Goal: Task Accomplishment & Management: Use online tool/utility

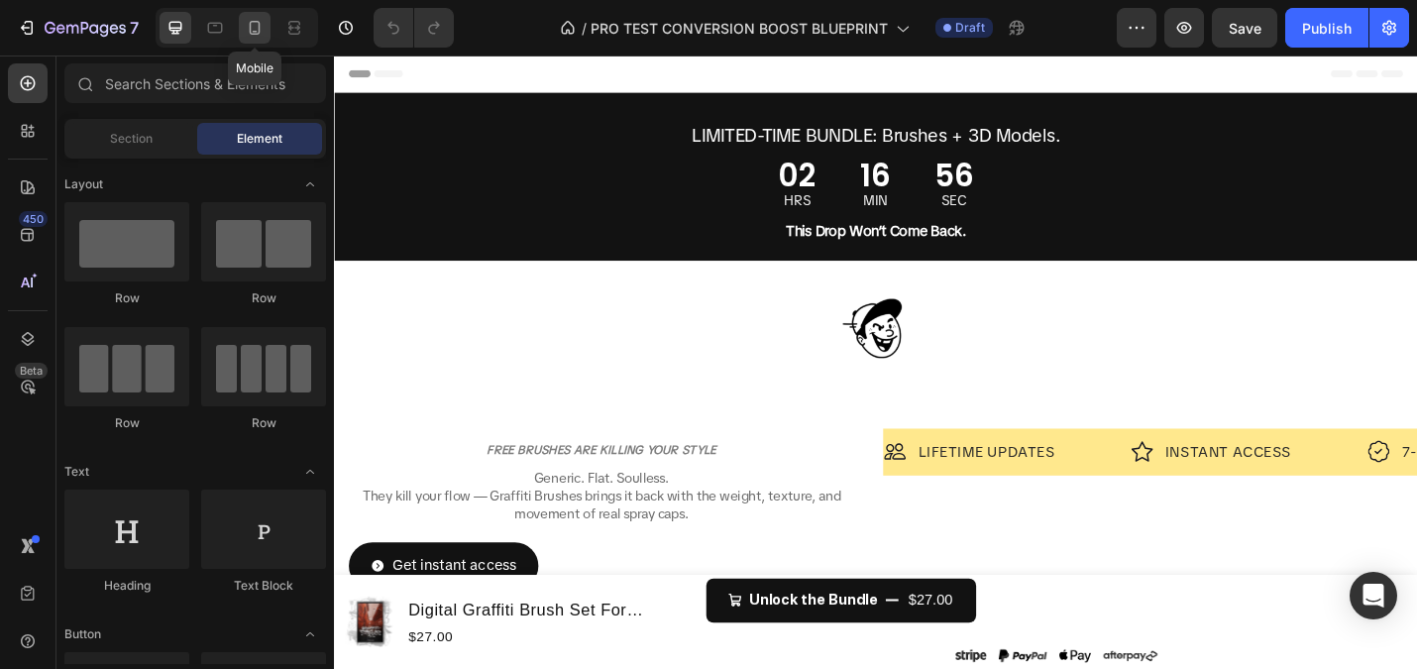
click at [261, 32] on icon at bounding box center [255, 28] width 20 height 20
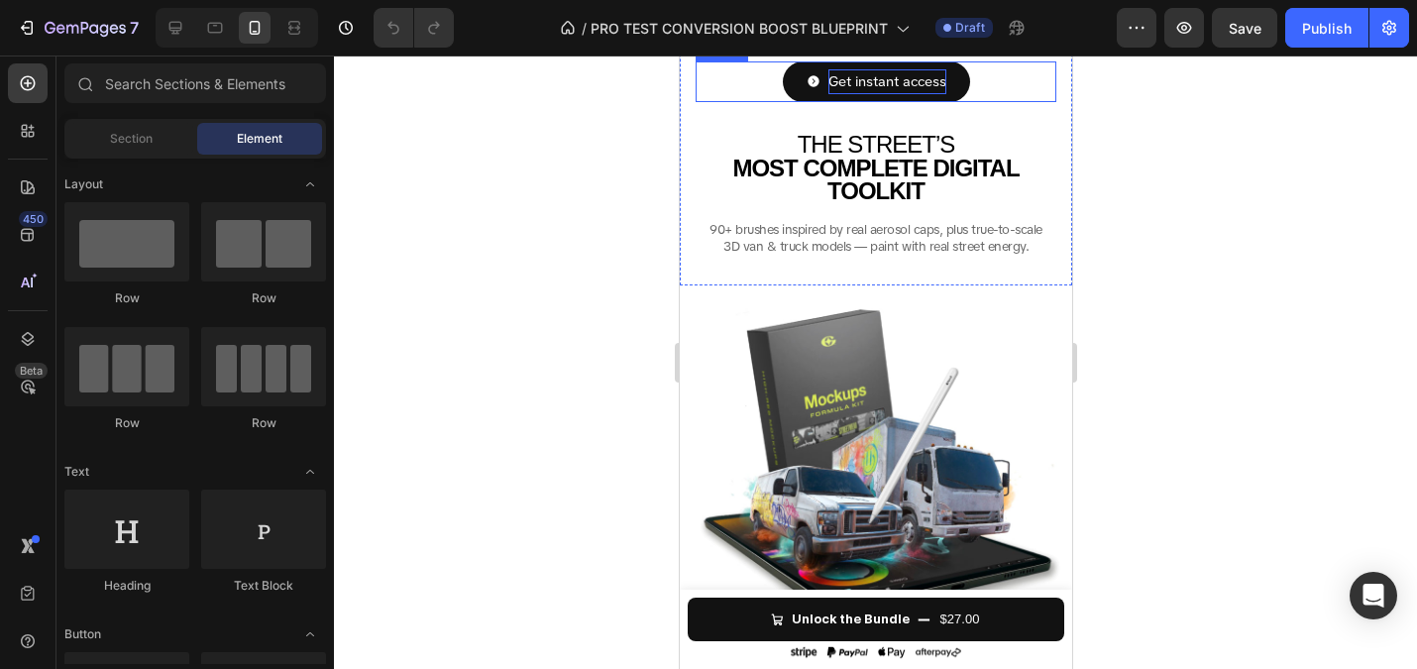
scroll to position [372, 0]
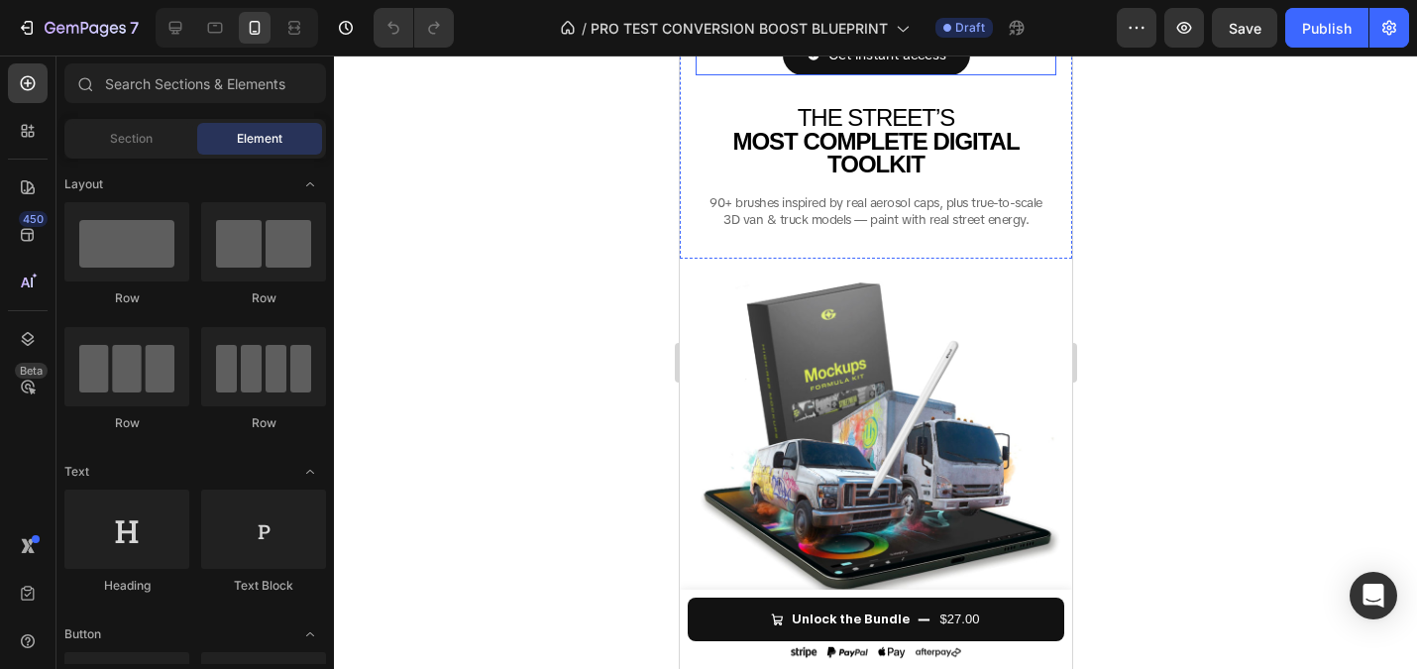
click at [862, 383] on img at bounding box center [875, 443] width 369 height 369
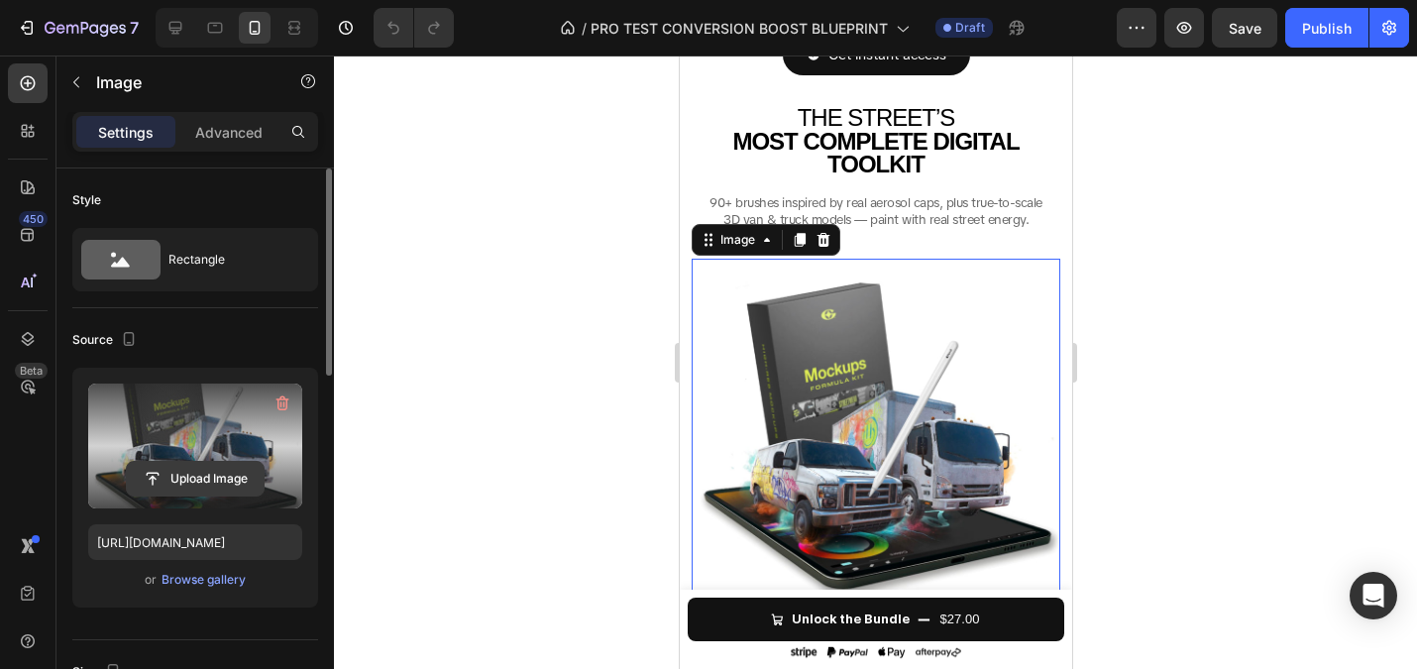
click at [200, 472] on input "file" at bounding box center [195, 479] width 137 height 34
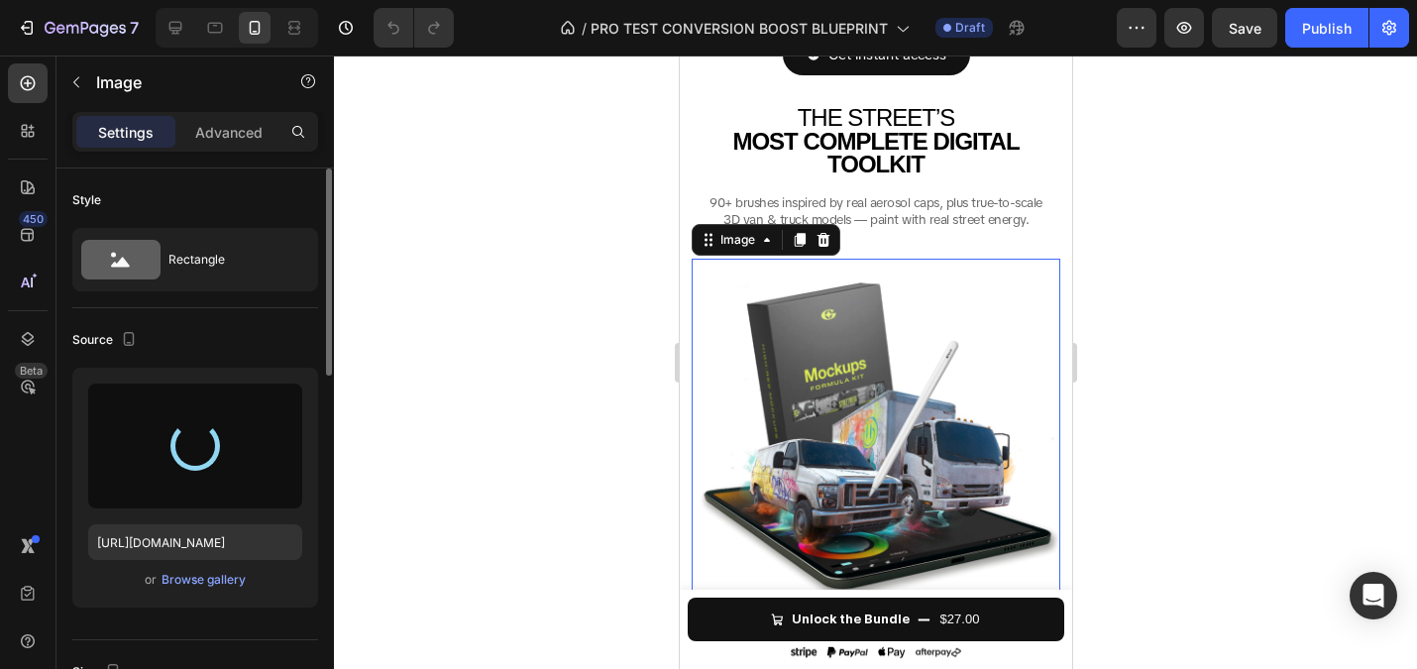
type input "[URL][DOMAIN_NAME]"
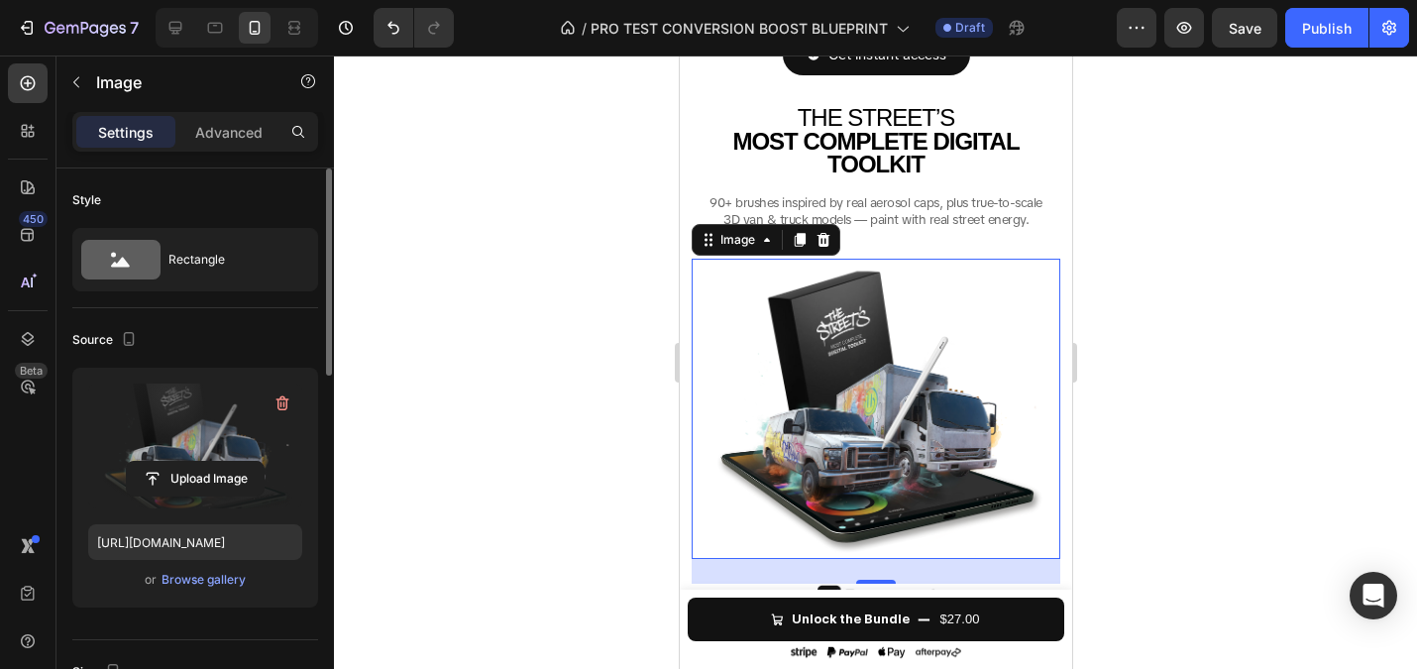
click at [530, 352] on div at bounding box center [875, 361] width 1083 height 613
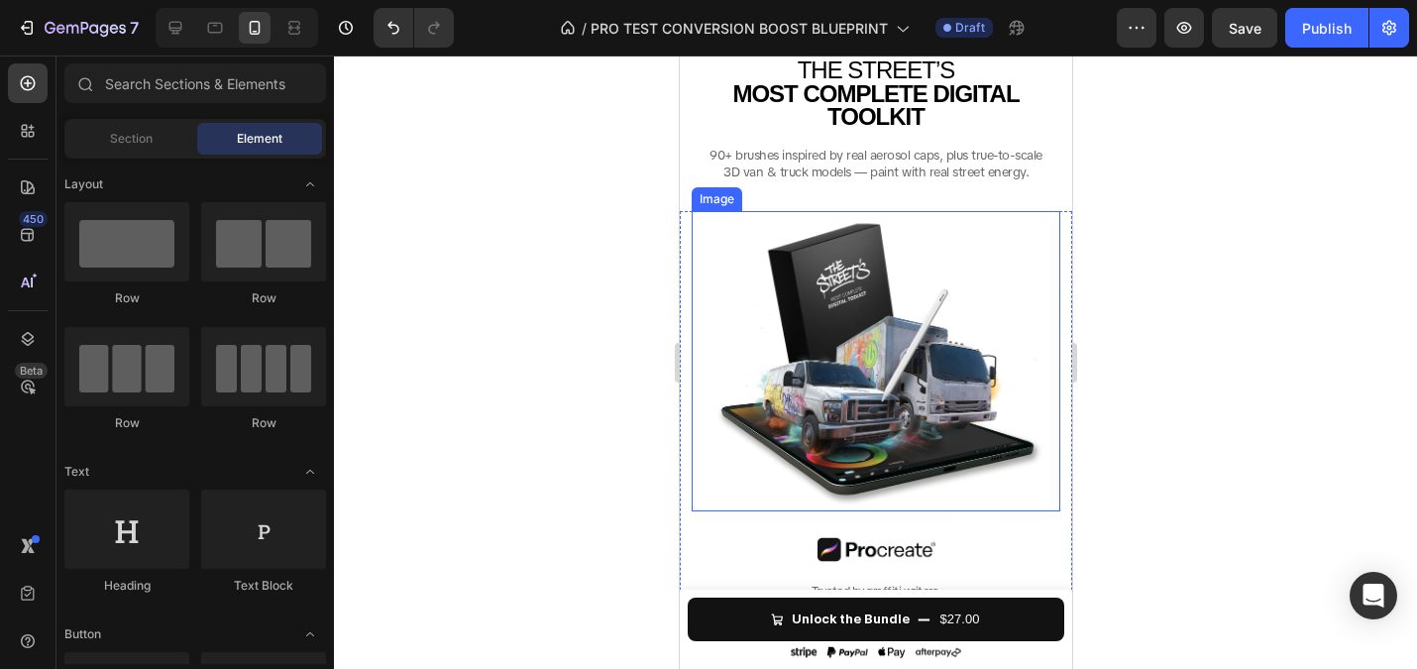
scroll to position [434, 0]
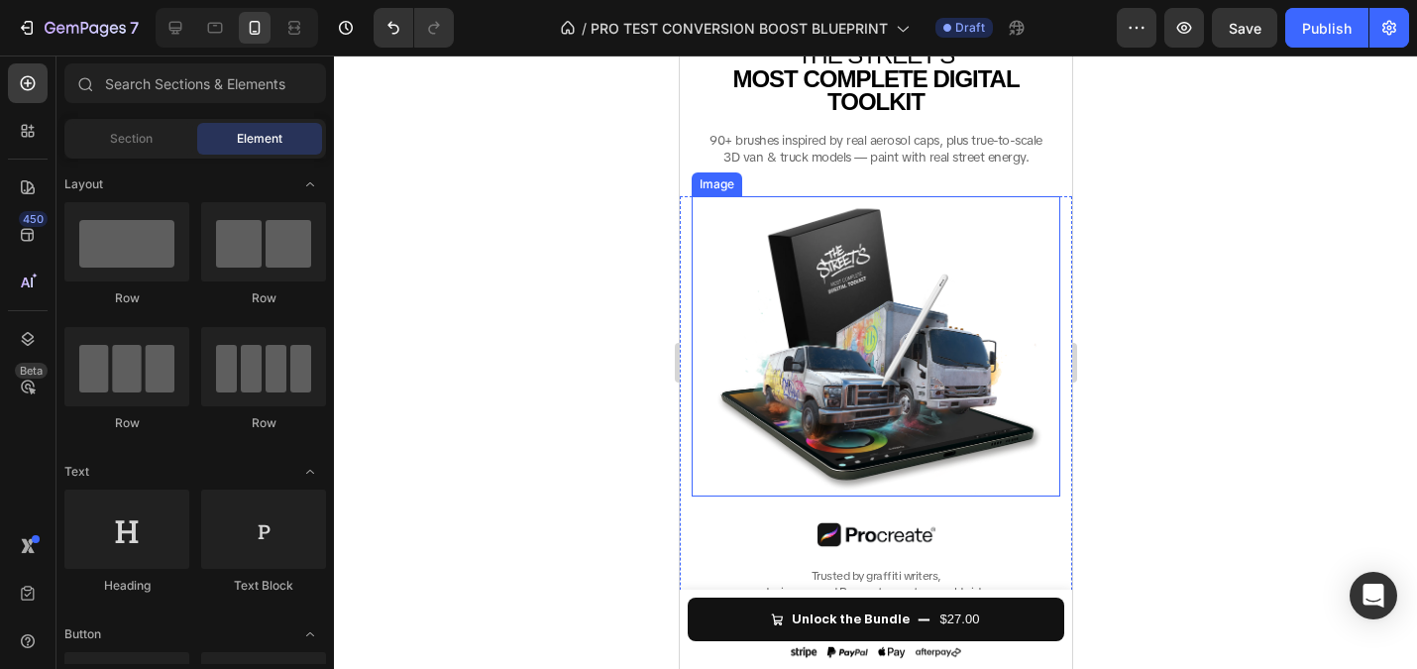
click at [763, 347] on img at bounding box center [875, 346] width 369 height 301
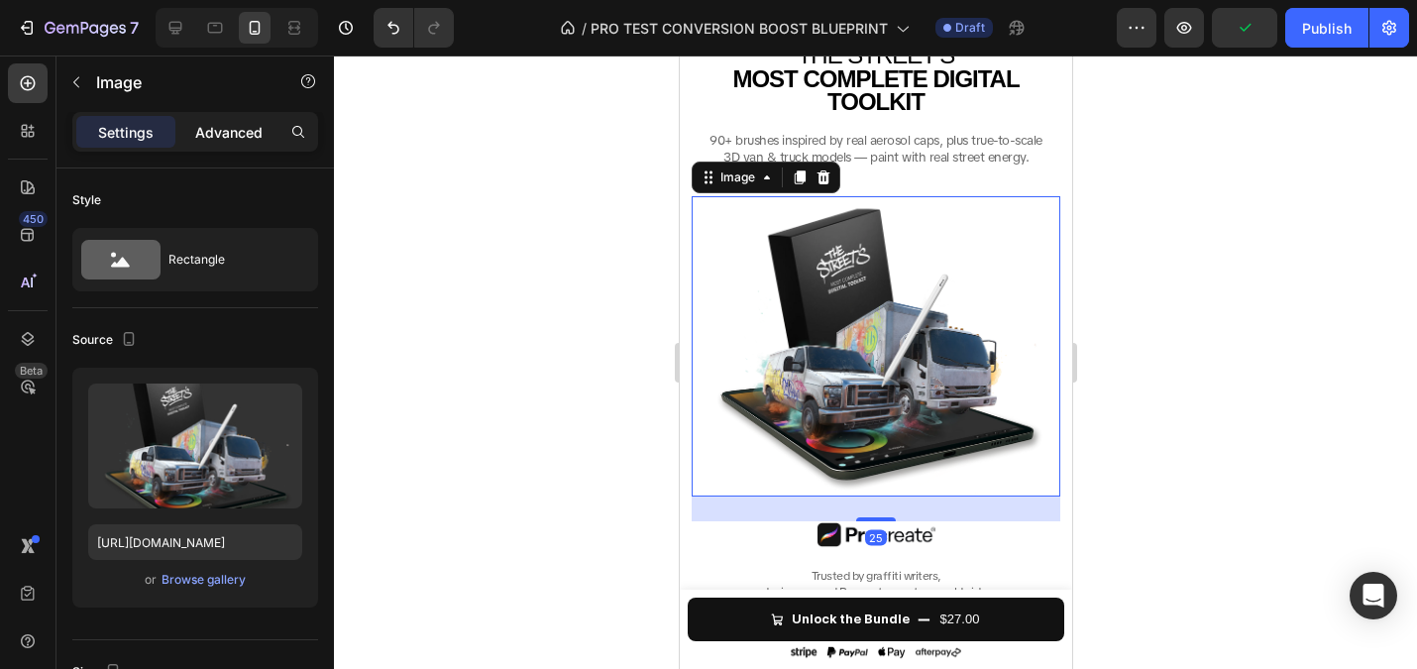
click at [217, 126] on p "Advanced" at bounding box center [228, 132] width 67 height 21
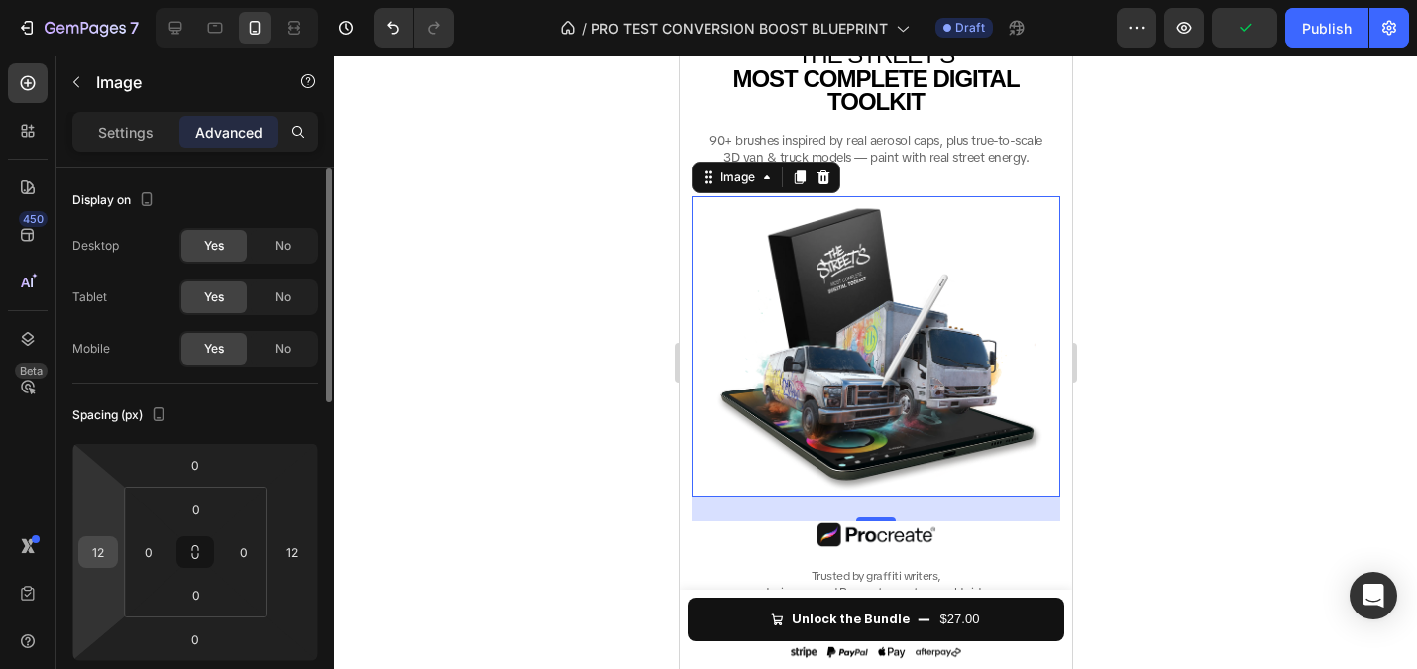
click at [107, 540] on input "12" at bounding box center [98, 552] width 30 height 30
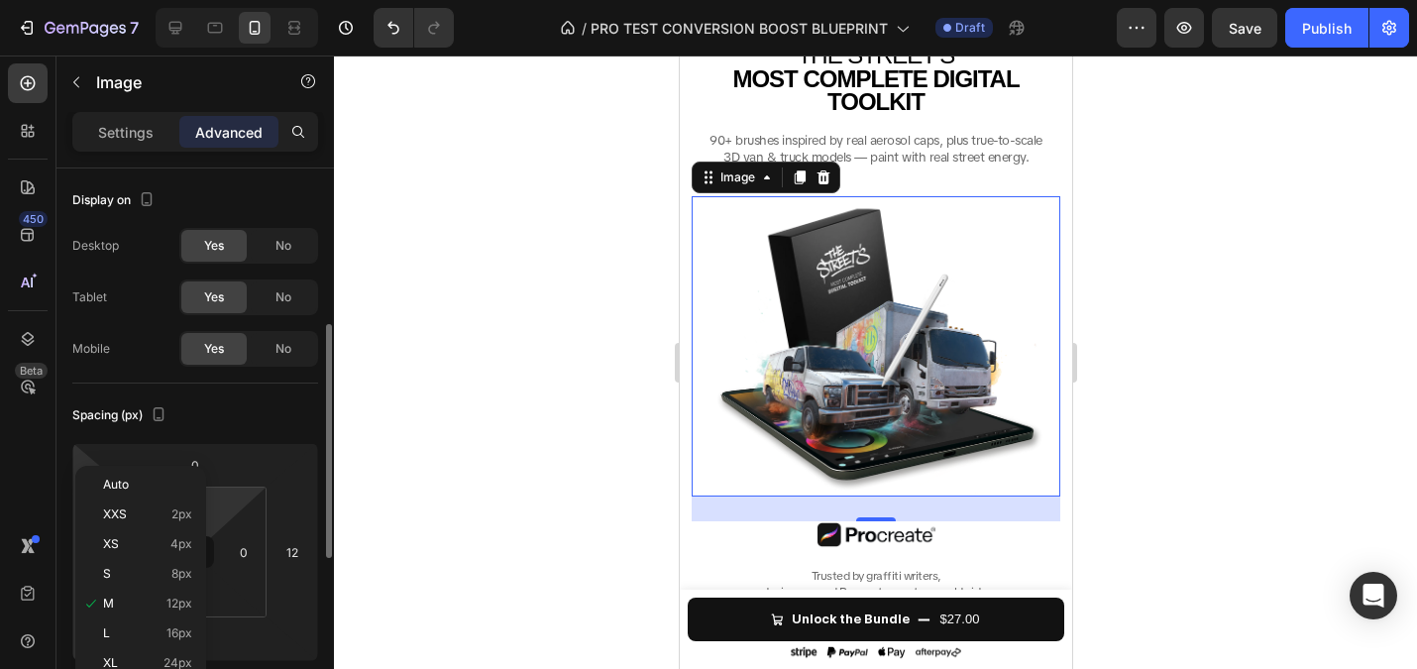
scroll to position [123, 0]
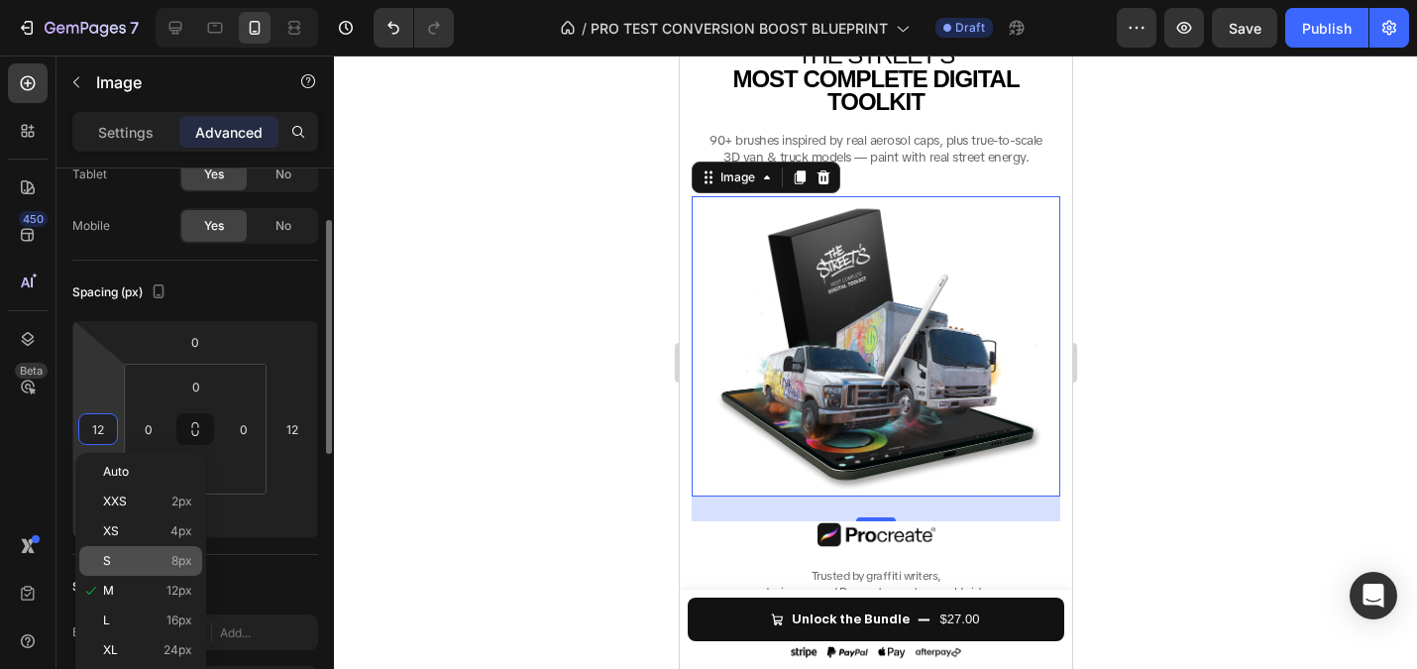
click at [174, 555] on span "8px" at bounding box center [181, 561] width 21 height 14
type input "8"
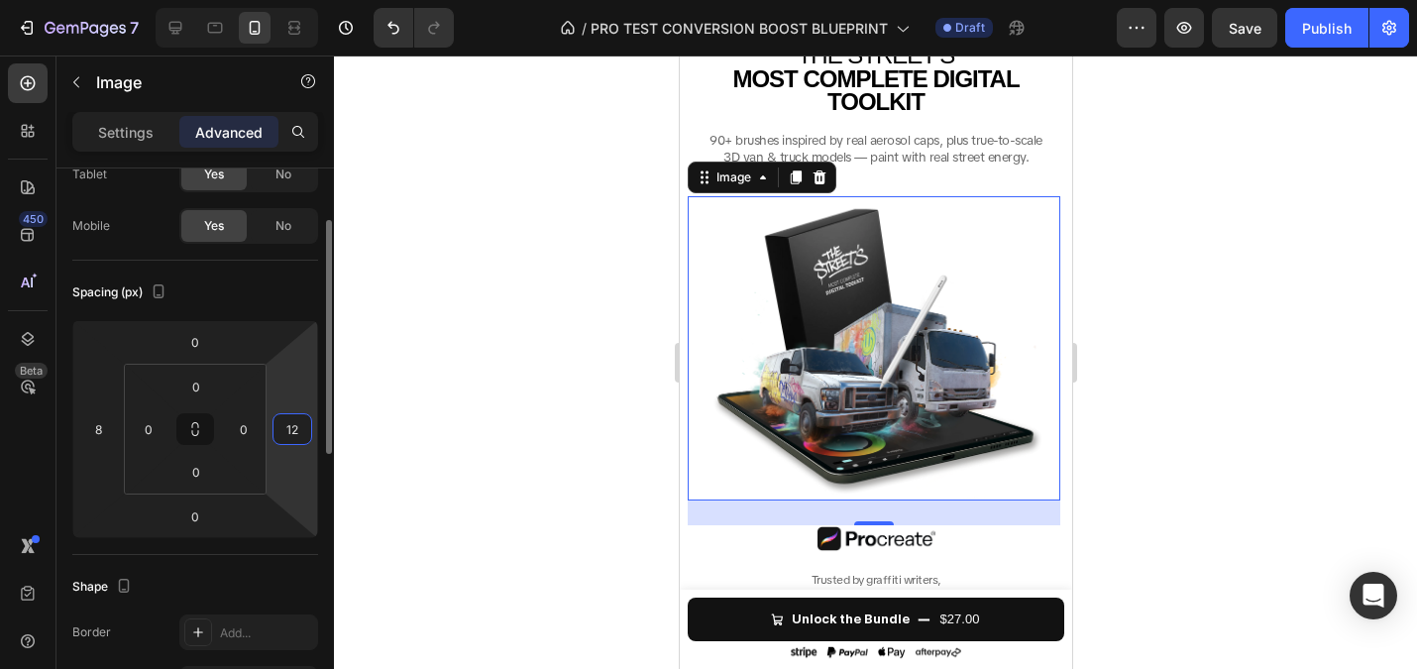
click at [294, 422] on input "12" at bounding box center [292, 429] width 30 height 30
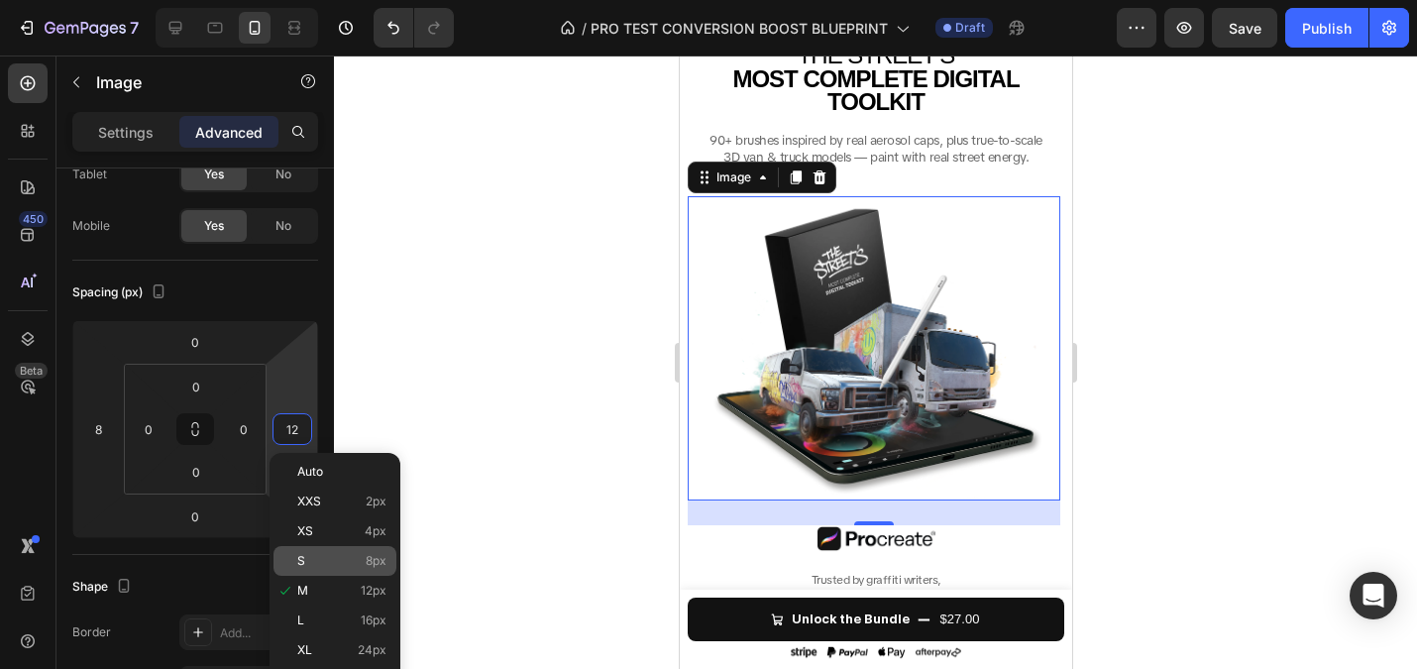
click at [352, 558] on p "S 8px" at bounding box center [341, 561] width 89 height 14
type input "8"
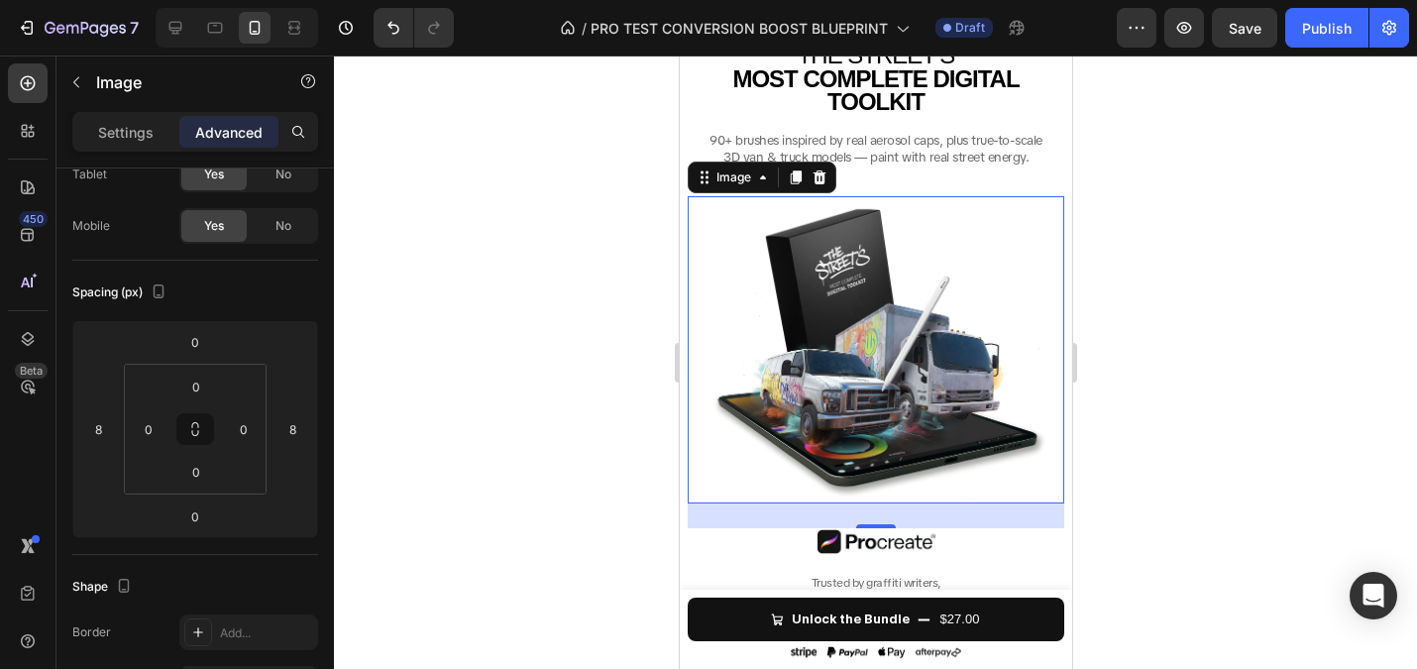
click at [524, 346] on div at bounding box center [875, 361] width 1083 height 613
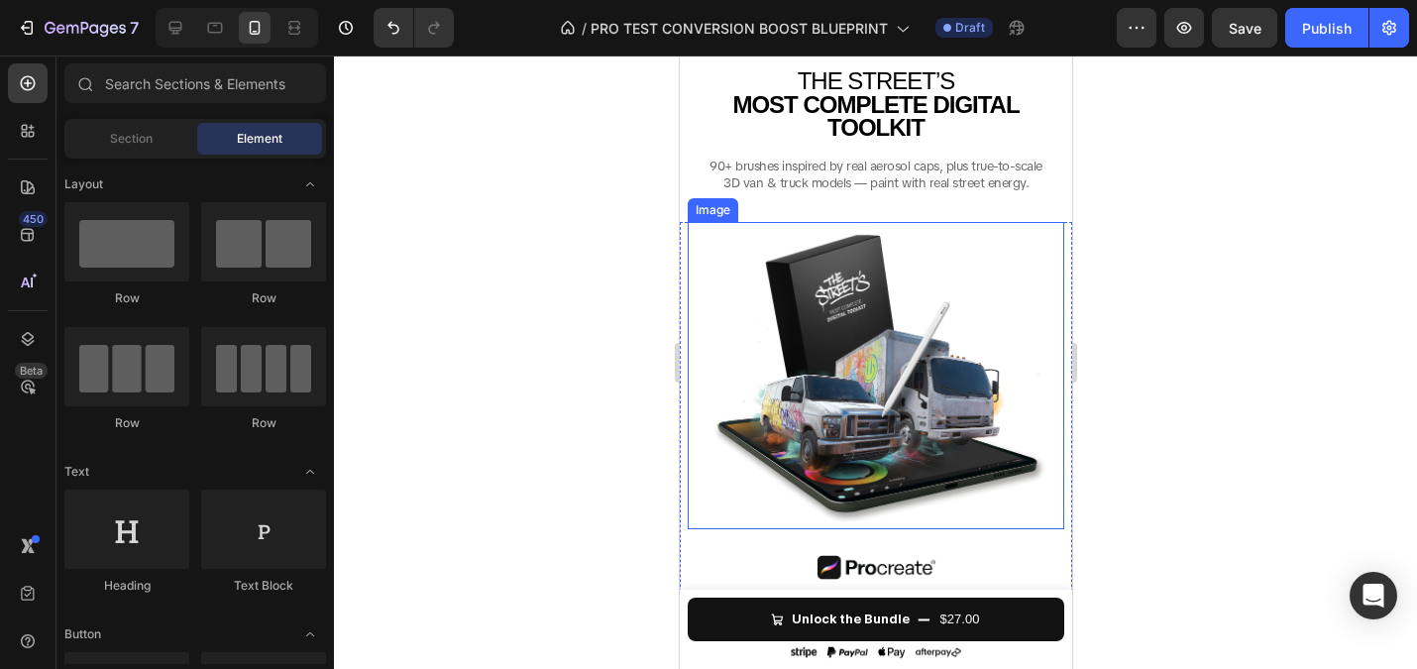
scroll to position [416, 0]
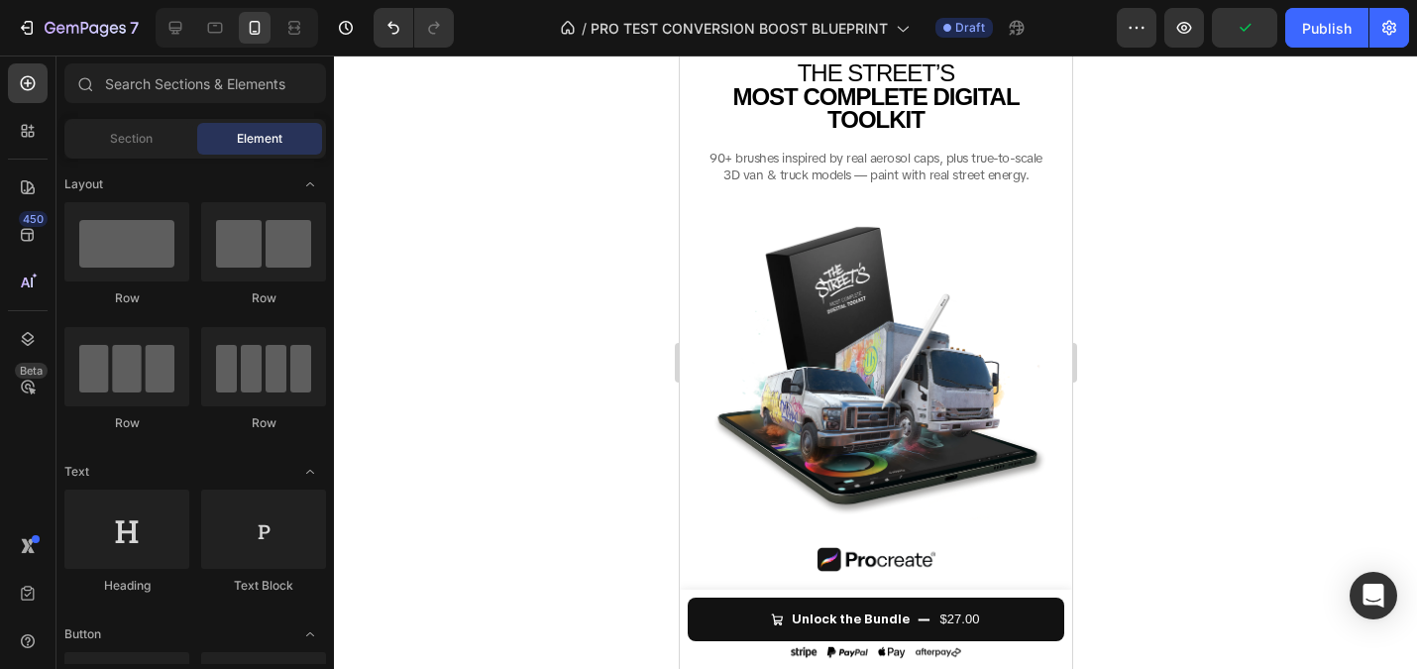
click at [497, 306] on div at bounding box center [875, 361] width 1083 height 613
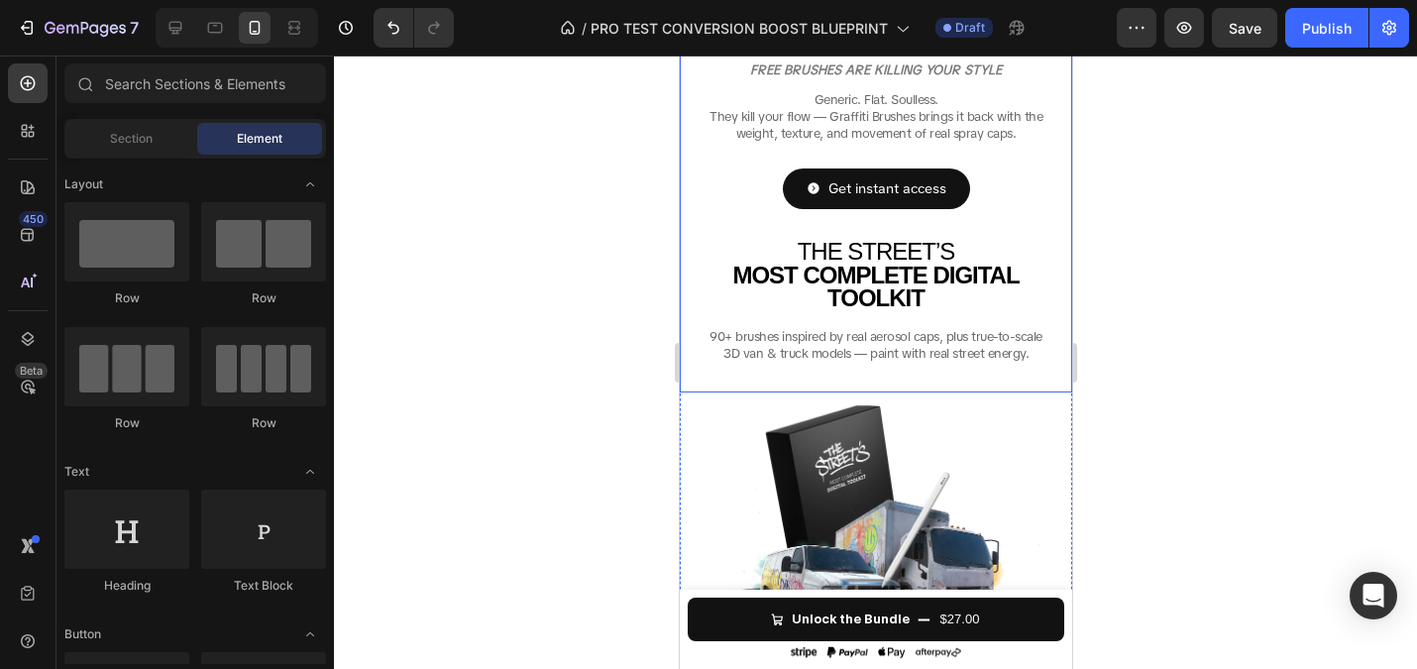
scroll to position [229, 0]
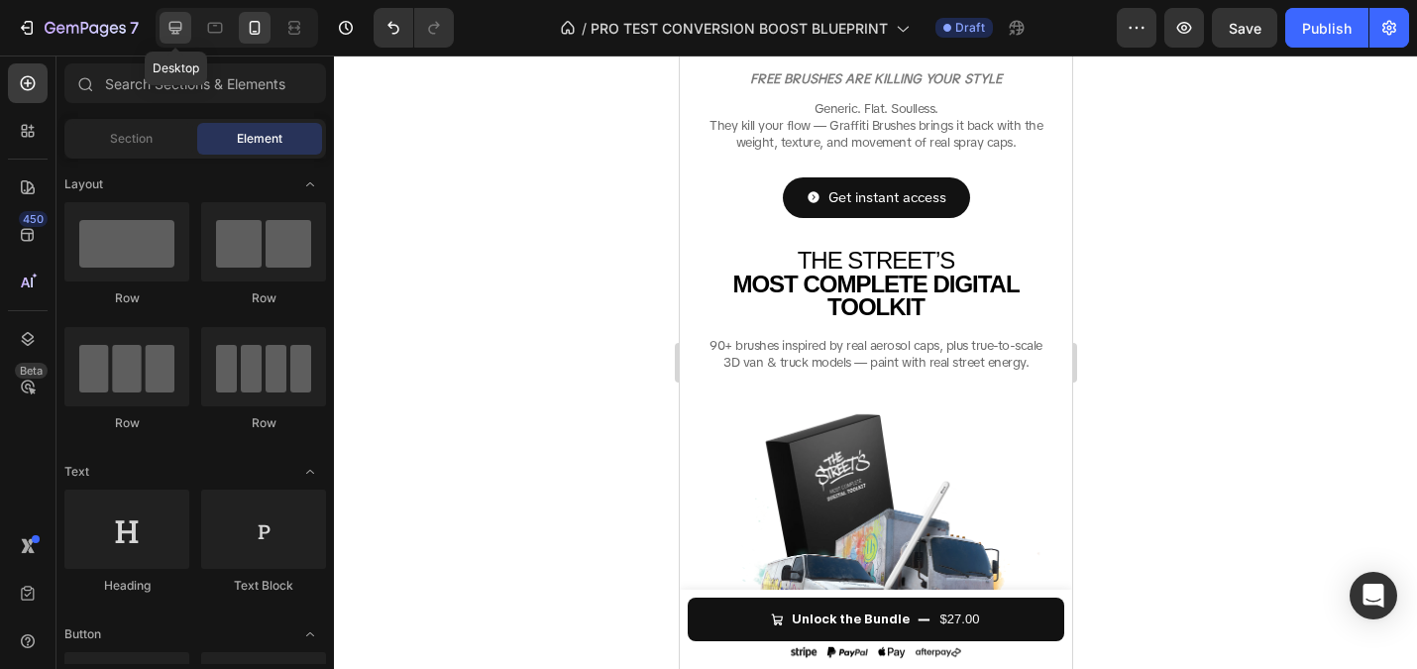
click at [183, 18] on icon at bounding box center [175, 28] width 20 height 20
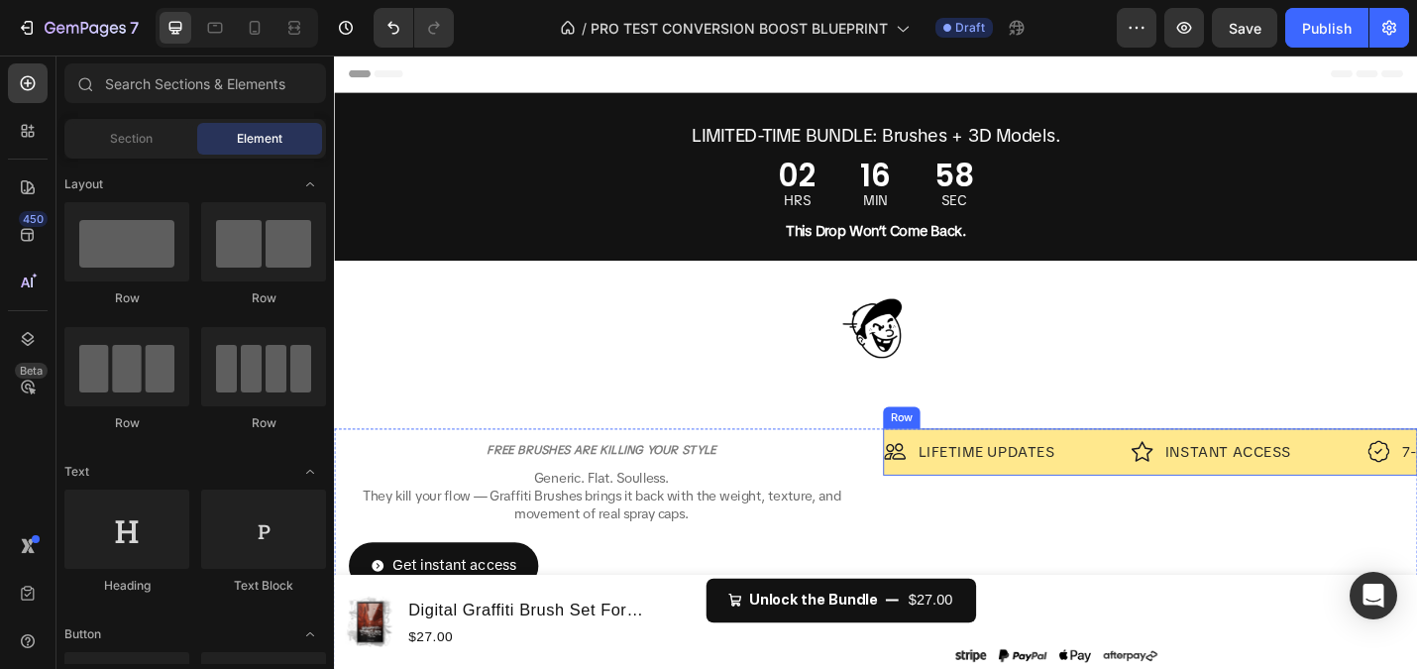
click at [1188, 471] on div "Image LIFETIME UPDATES Text Block Row Image INSTANT ACCESS Text Block Row Image…" at bounding box center [1229, 491] width 587 height 52
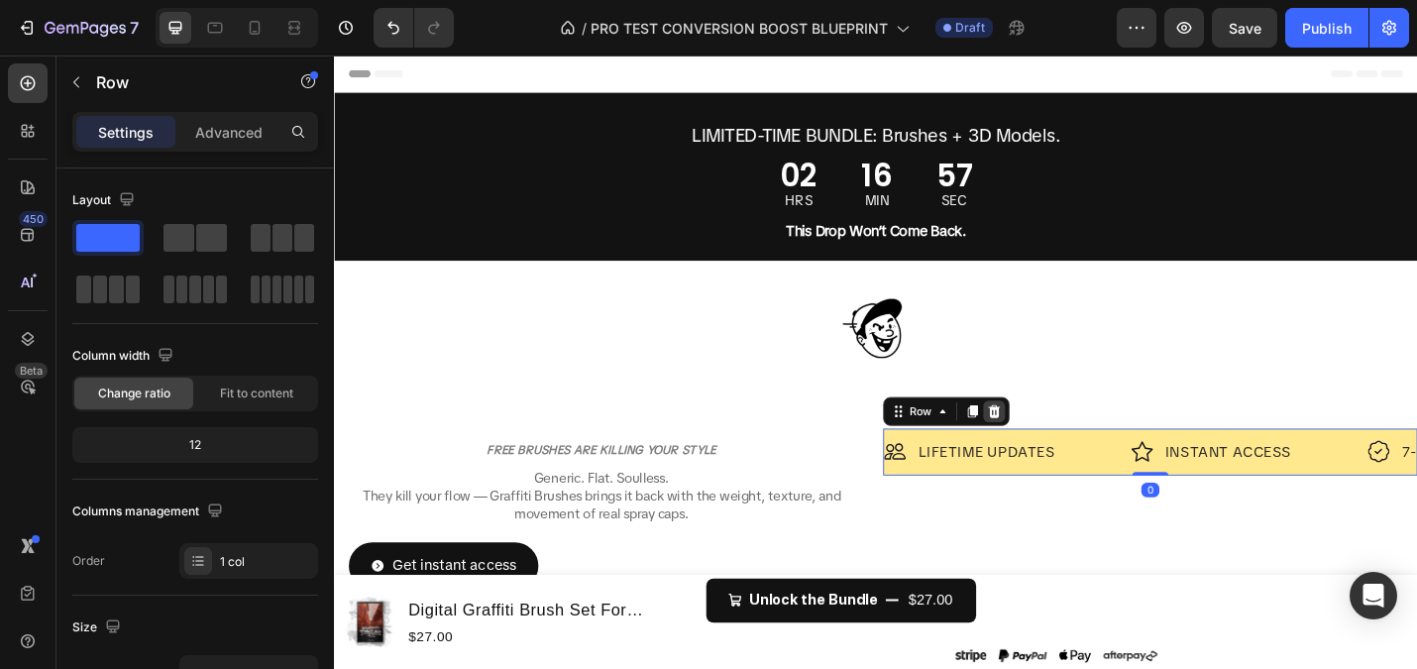
click at [1052, 441] on icon at bounding box center [1058, 446] width 13 height 14
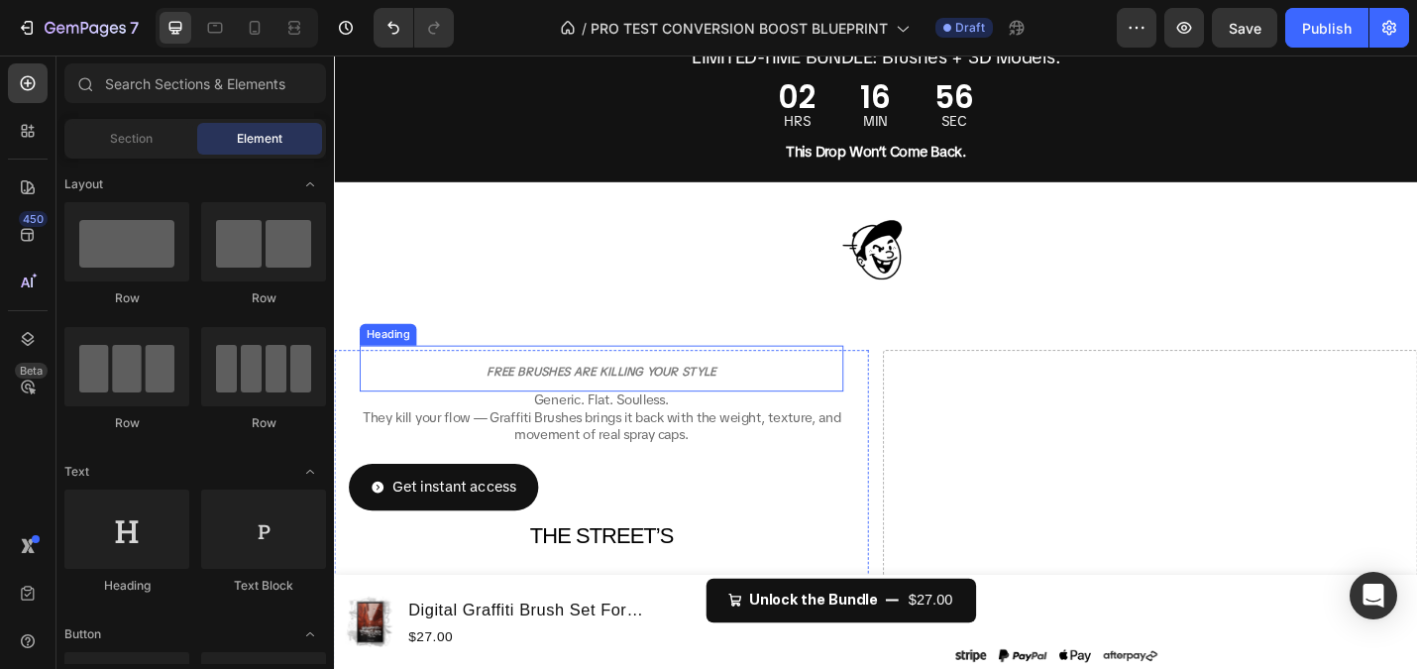
scroll to position [97, 0]
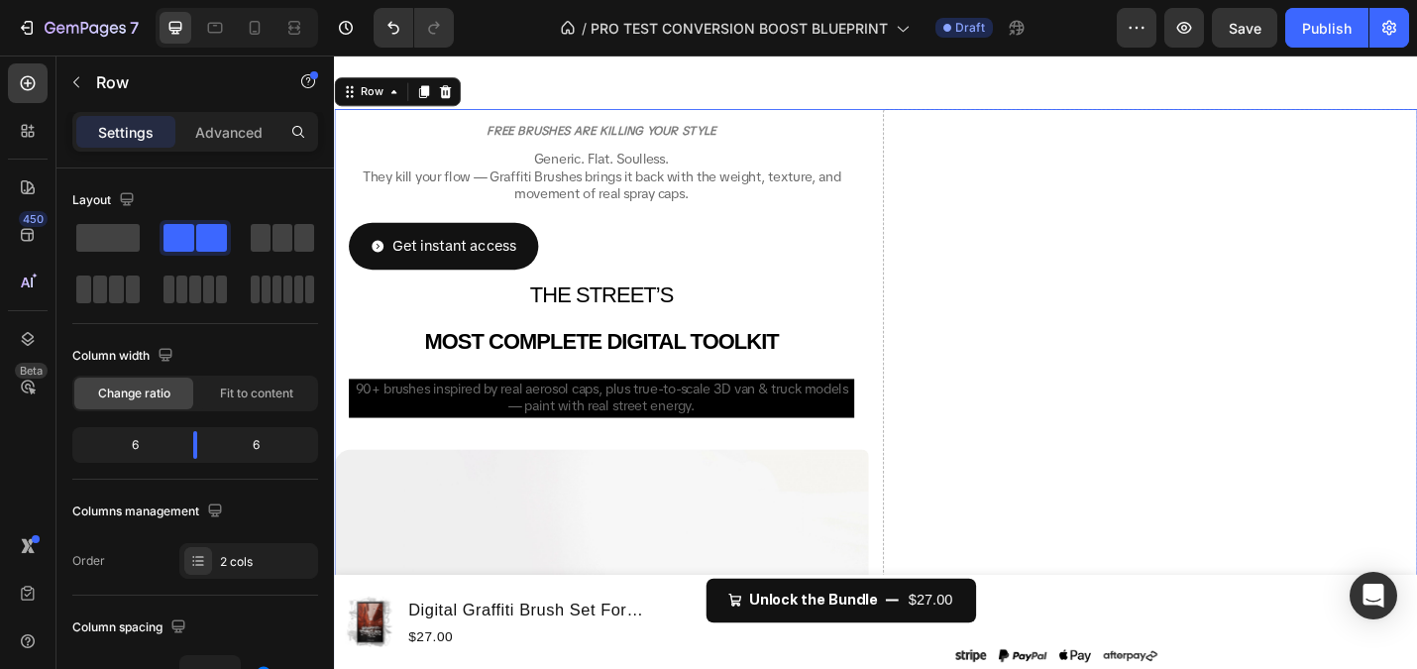
scroll to position [151, 0]
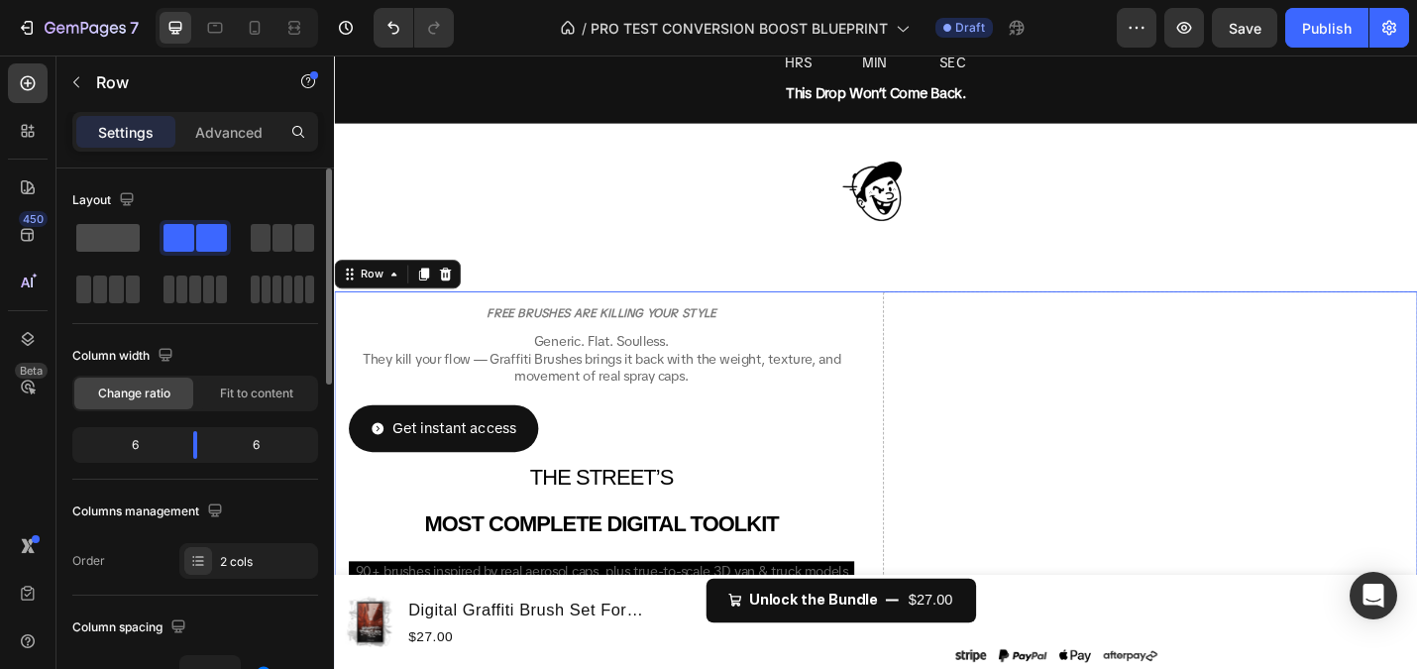
click at [101, 238] on span at bounding box center [107, 238] width 63 height 28
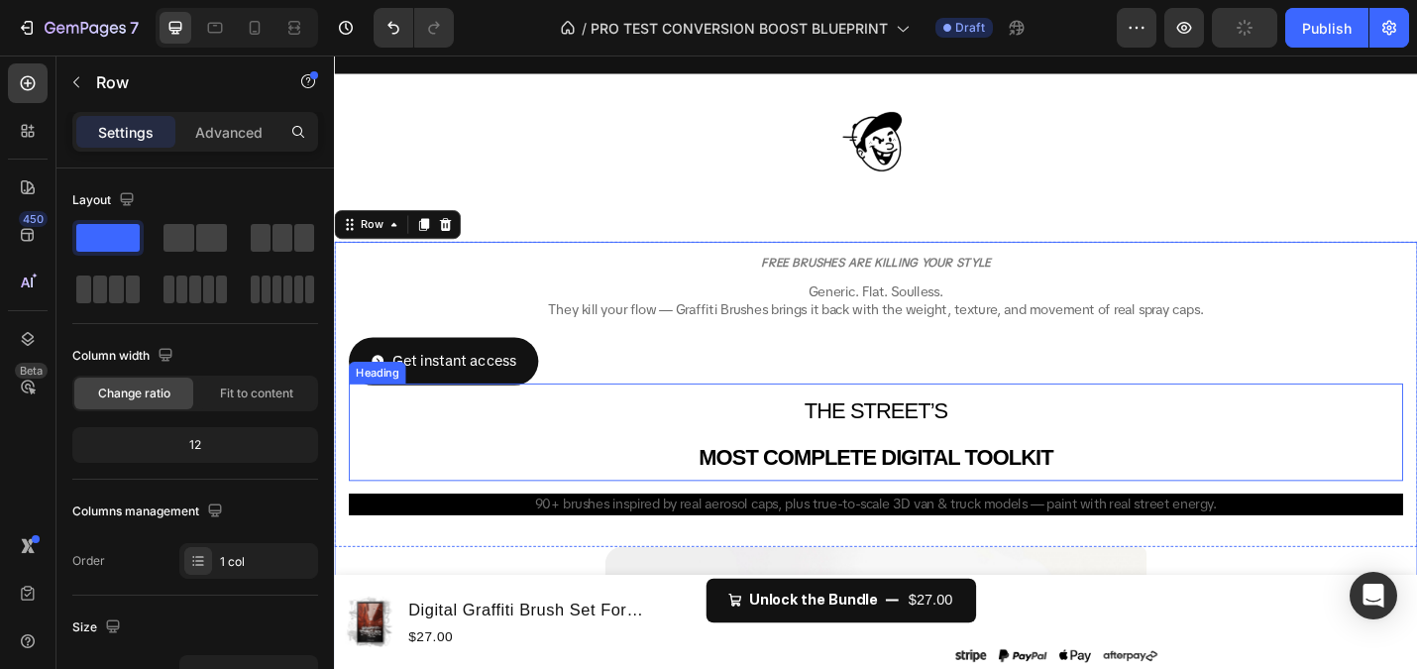
click at [755, 432] on h2 "THE STREET’S MOST COMPLETE DIGITAL TOOLKIT" at bounding box center [928, 468] width 1157 height 107
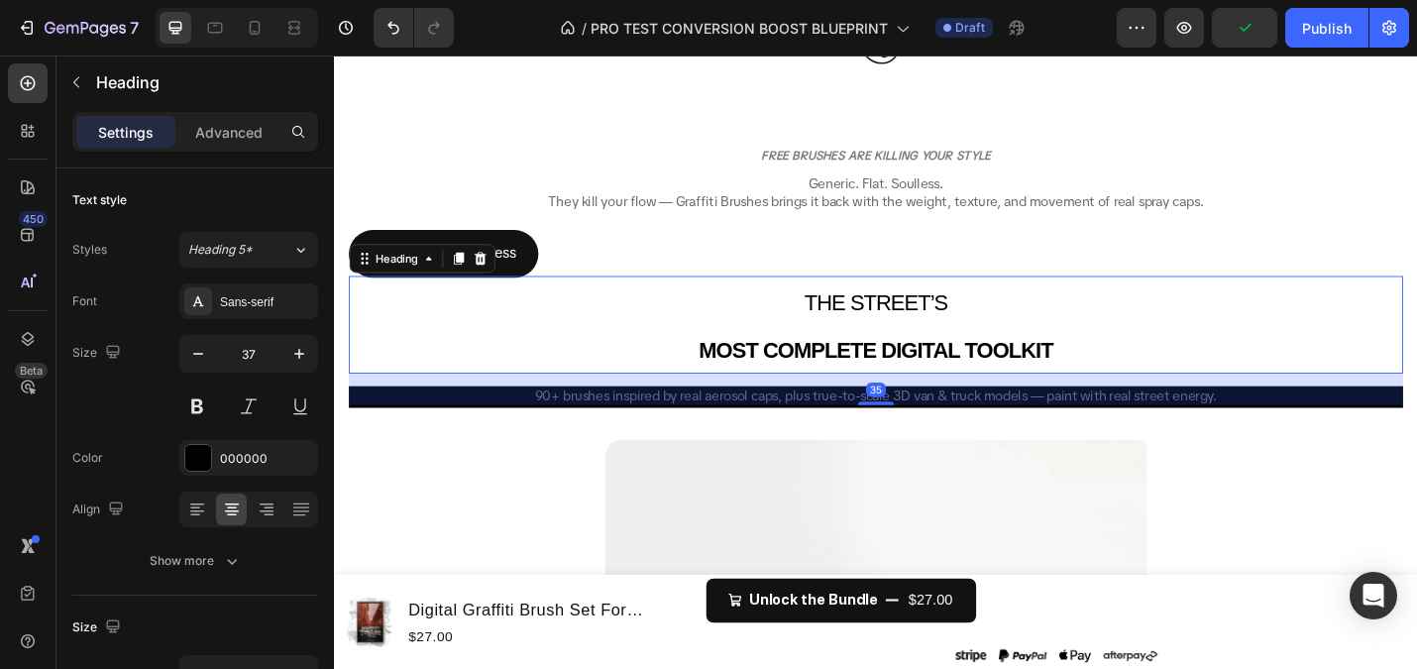
scroll to position [329, 0]
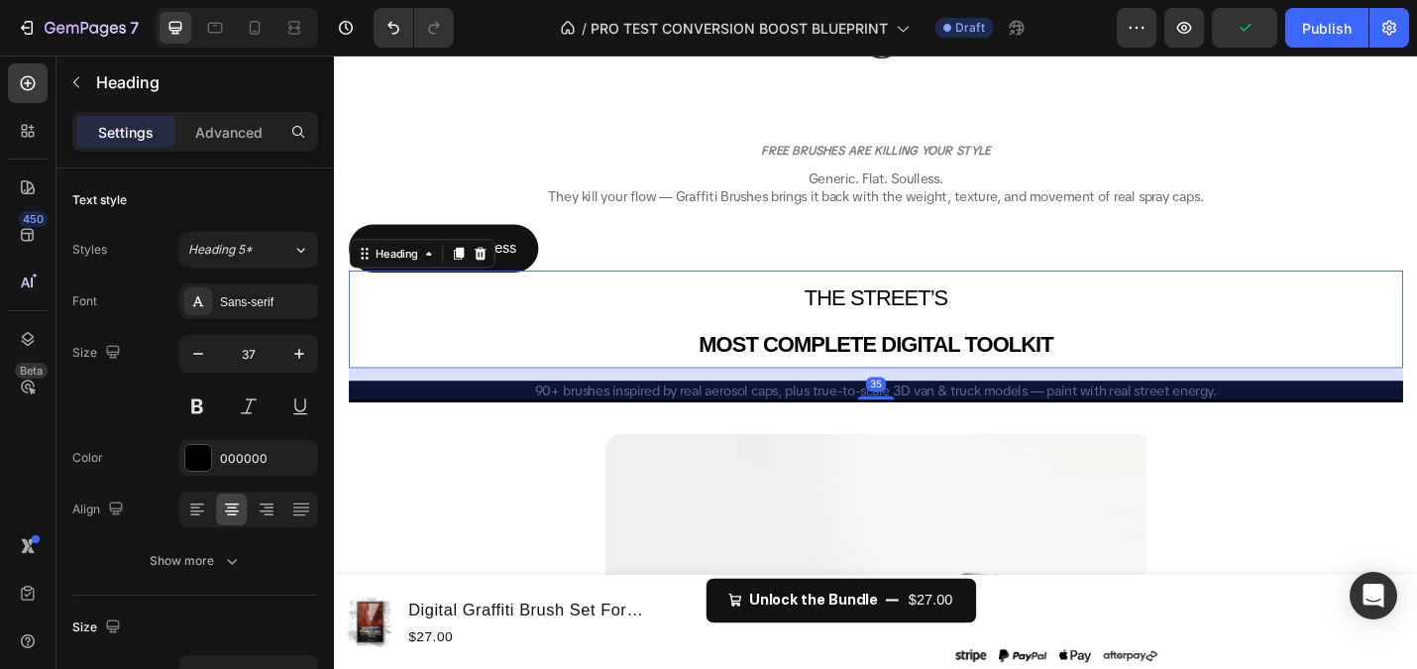
click at [824, 431] on div "35" at bounding box center [928, 415] width 1157 height 35
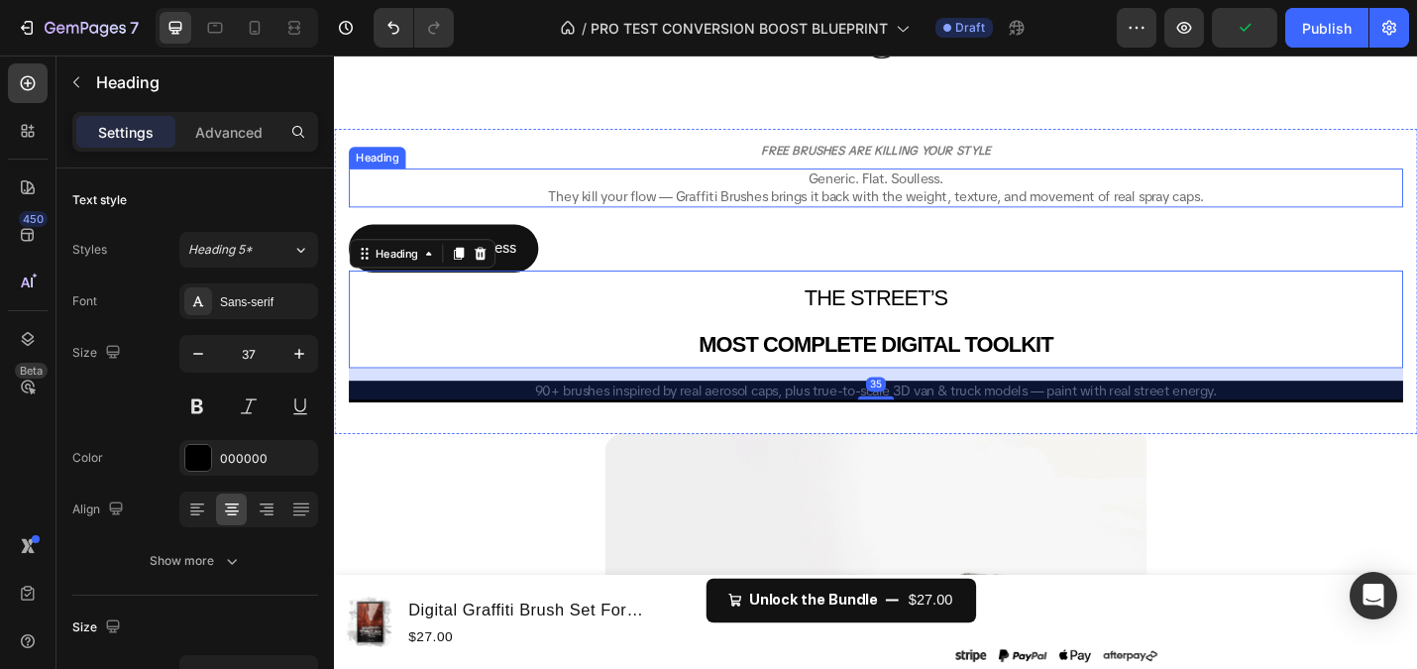
click at [707, 197] on h2 "Generic. Flat. Soulless. They kill your flow — Graffiti Brushes brings it back …" at bounding box center [928, 200] width 1157 height 43
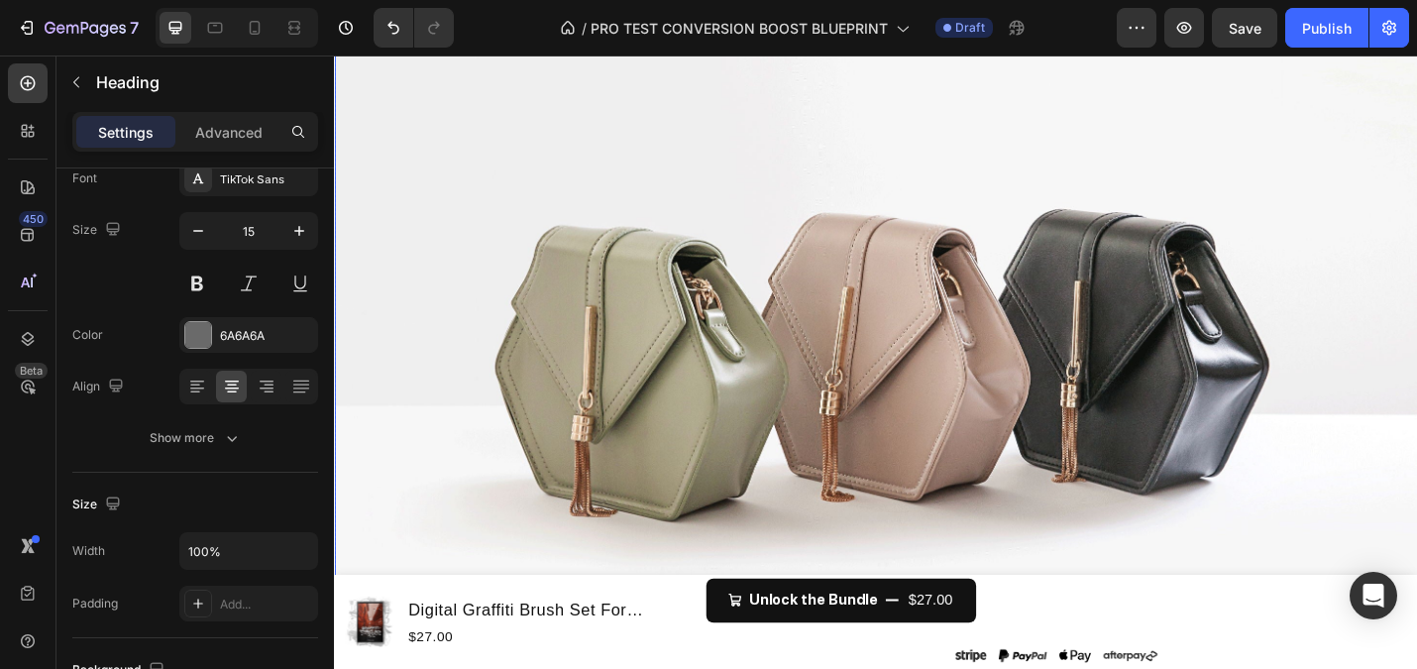
scroll to position [4466, 0]
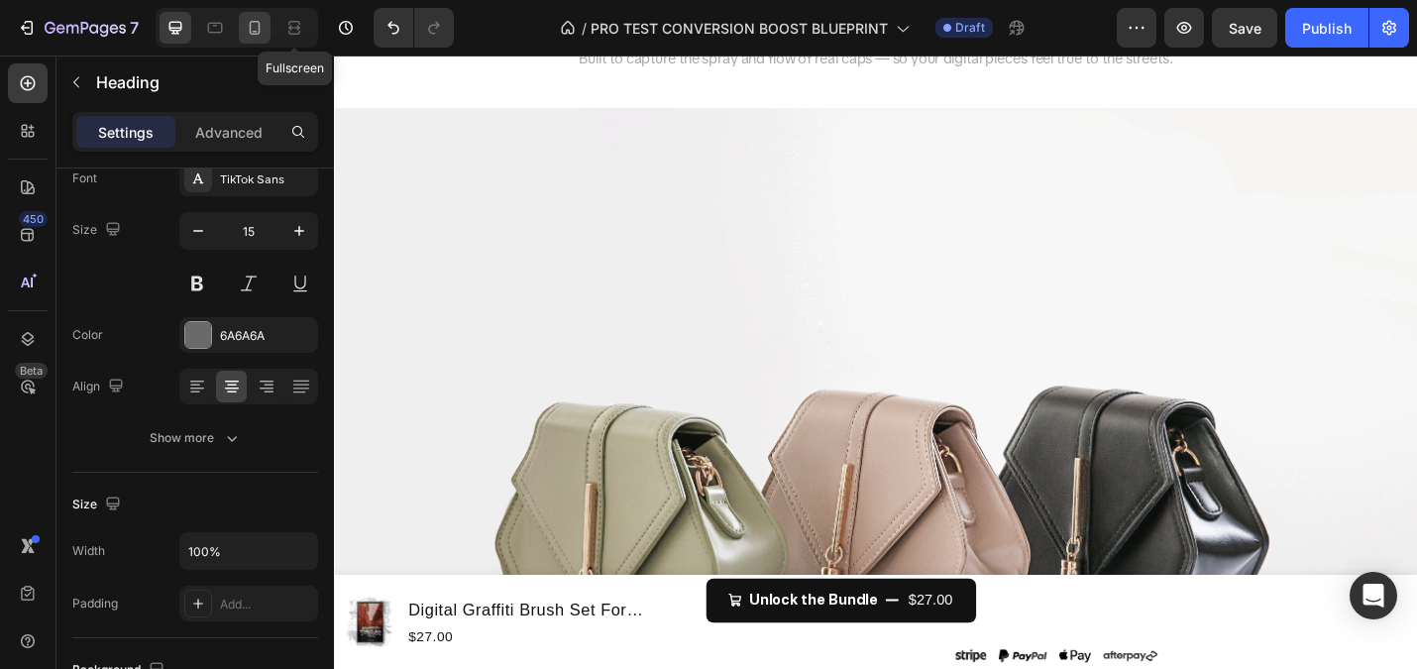
click at [258, 30] on icon at bounding box center [255, 28] width 20 height 20
type input "13"
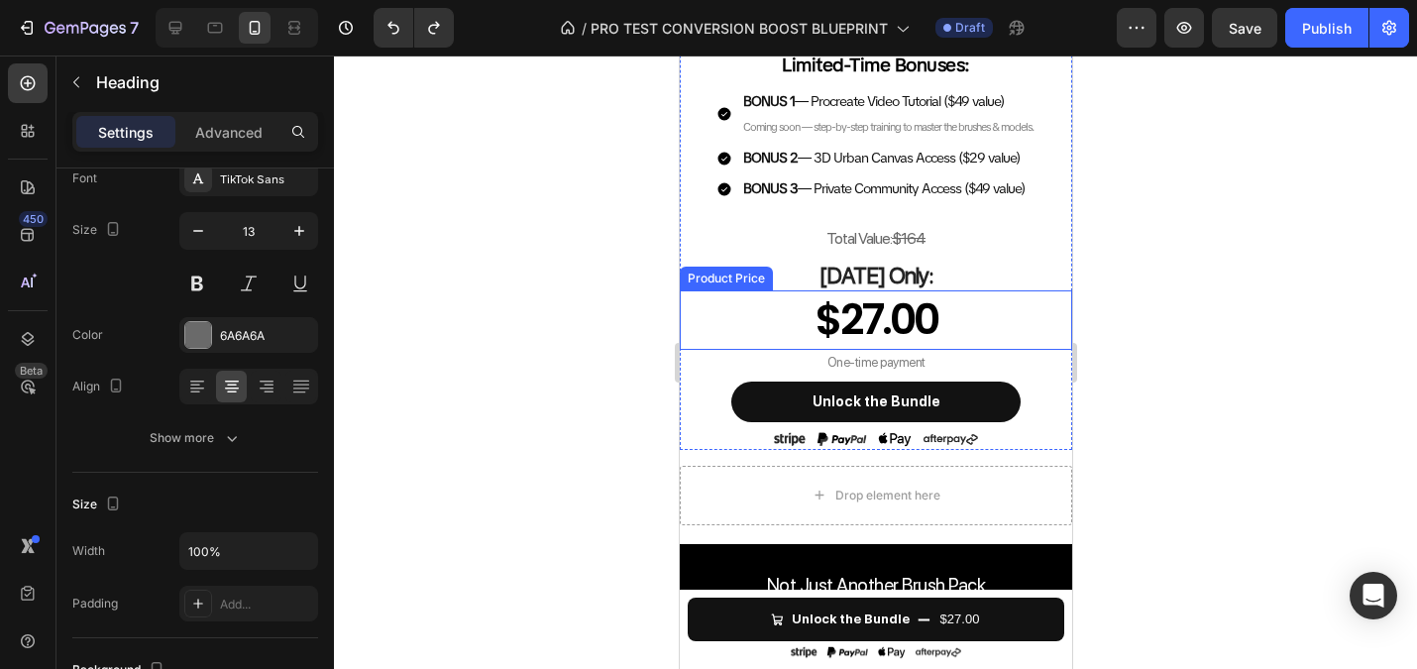
scroll to position [1096, 0]
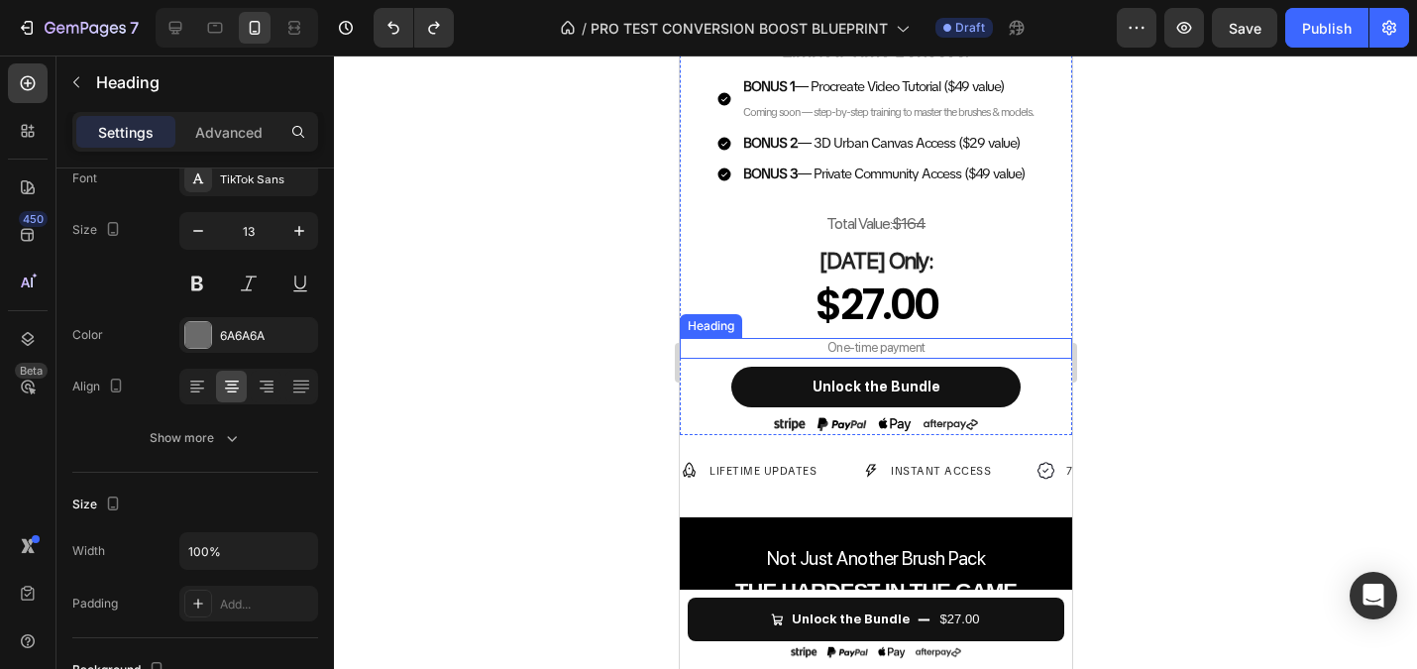
click at [582, 299] on div at bounding box center [875, 361] width 1083 height 613
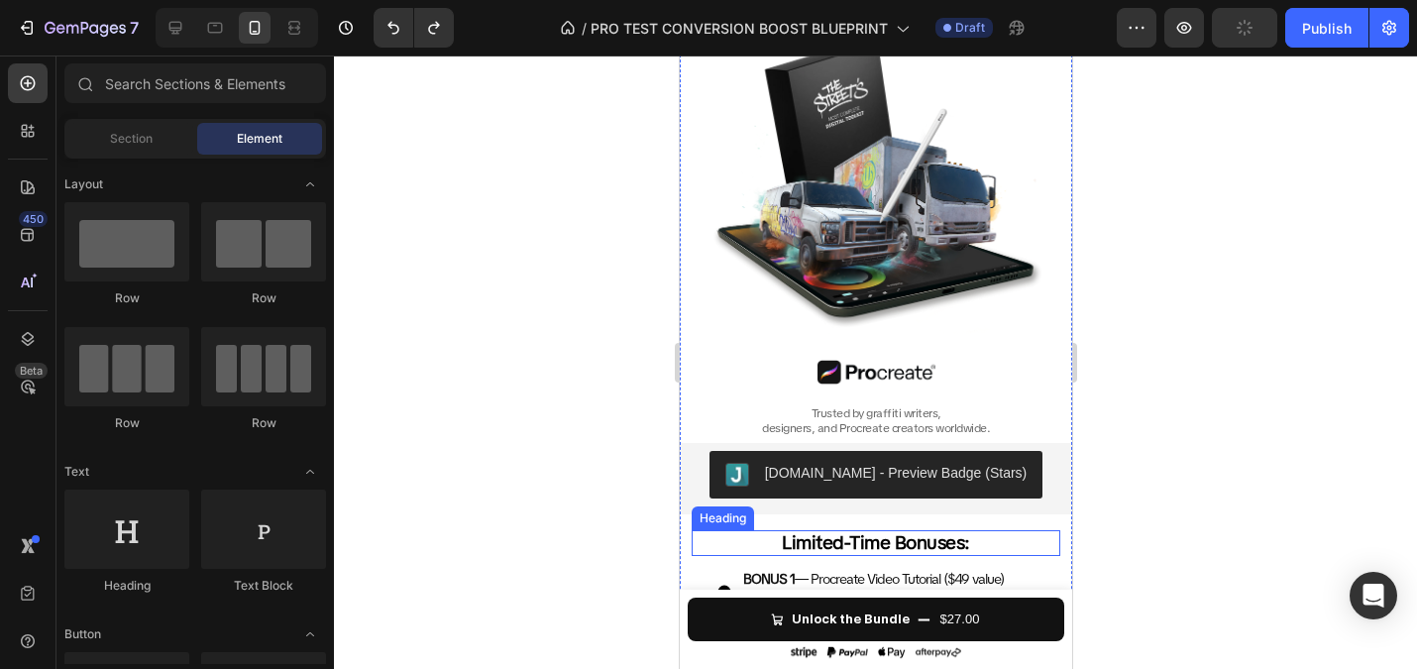
scroll to position [555, 0]
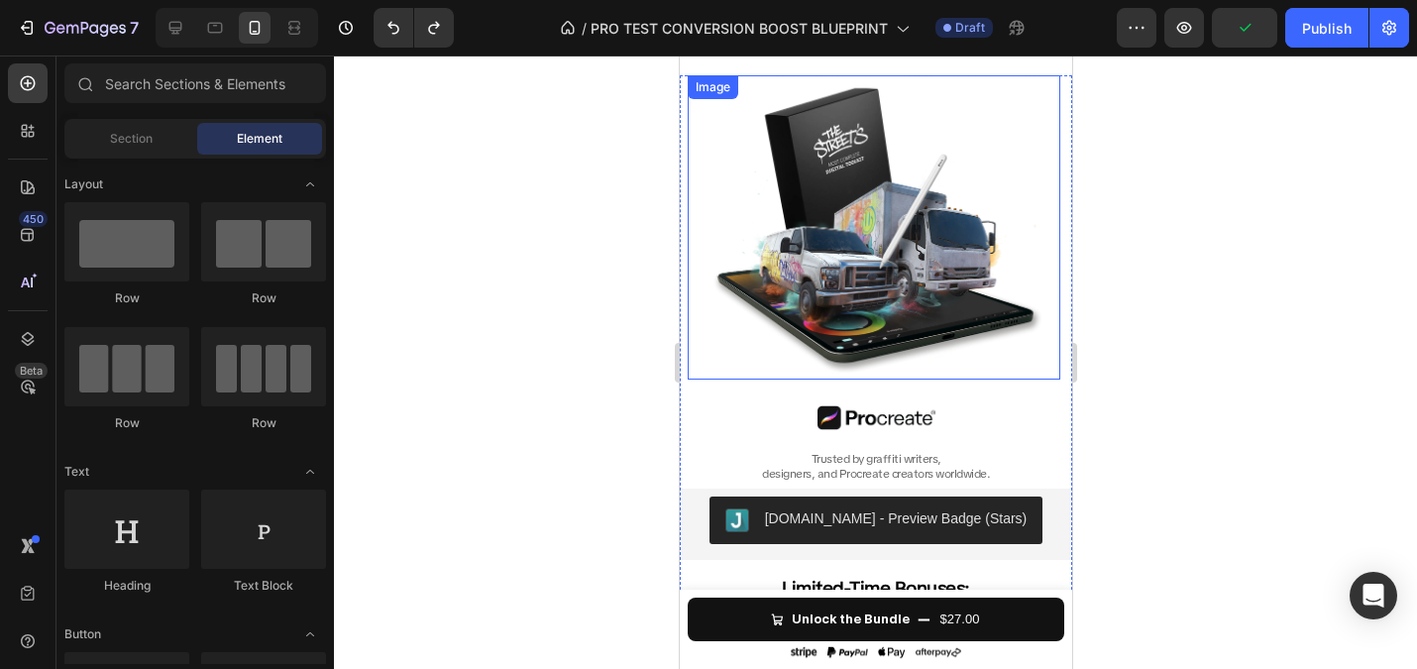
click at [825, 293] on img at bounding box center [873, 227] width 373 height 304
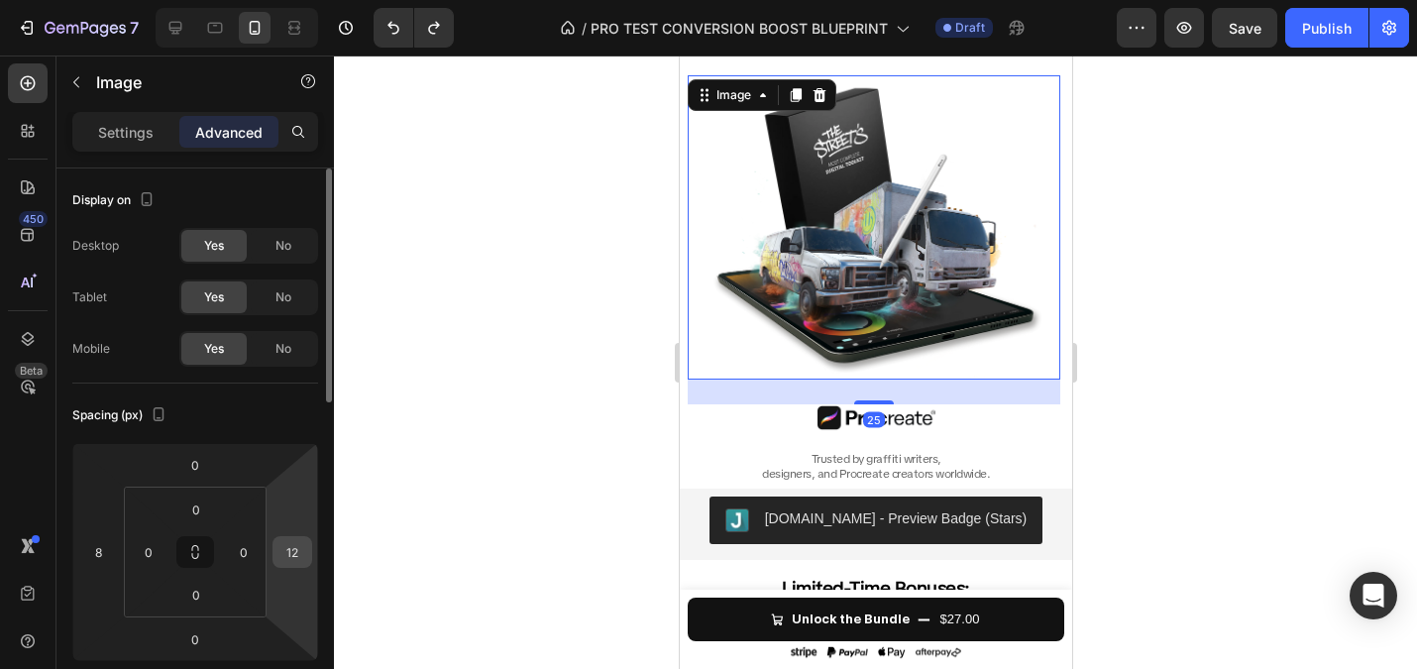
click at [288, 542] on input "12" at bounding box center [292, 552] width 30 height 30
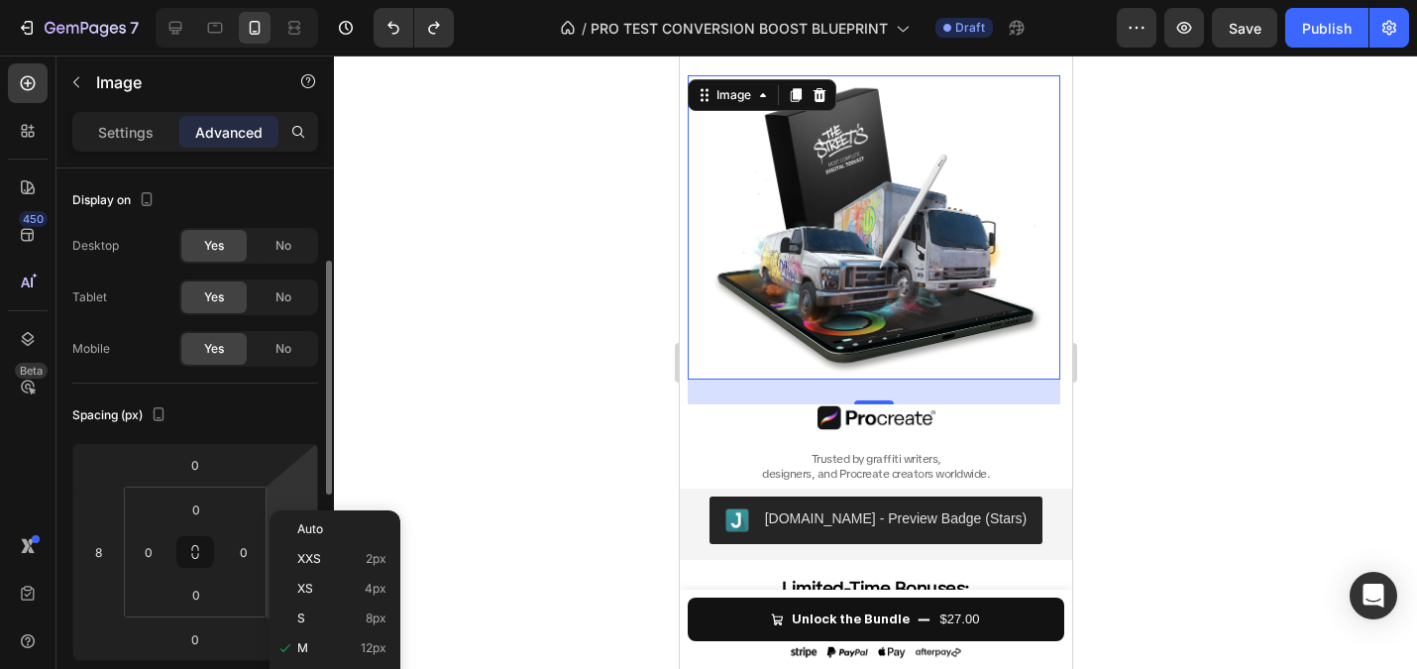
scroll to position [157, 0]
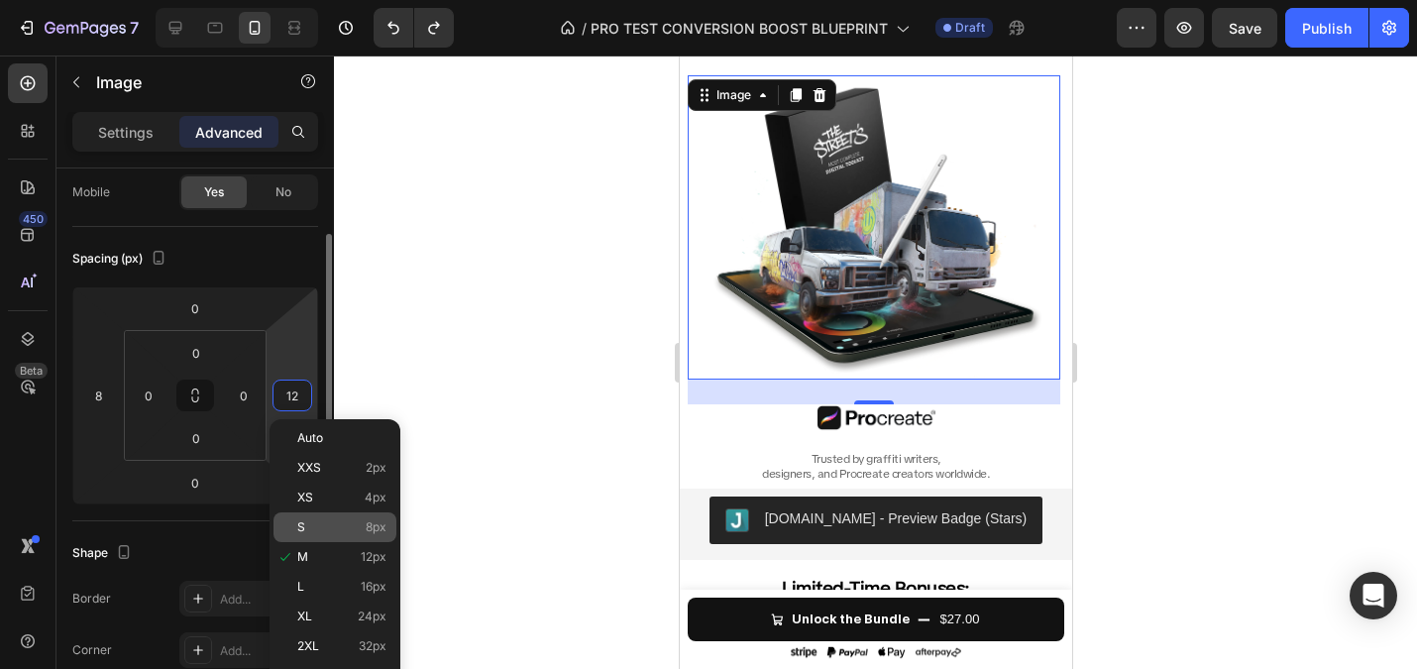
click at [333, 526] on p "S 8px" at bounding box center [341, 527] width 89 height 14
type input "8"
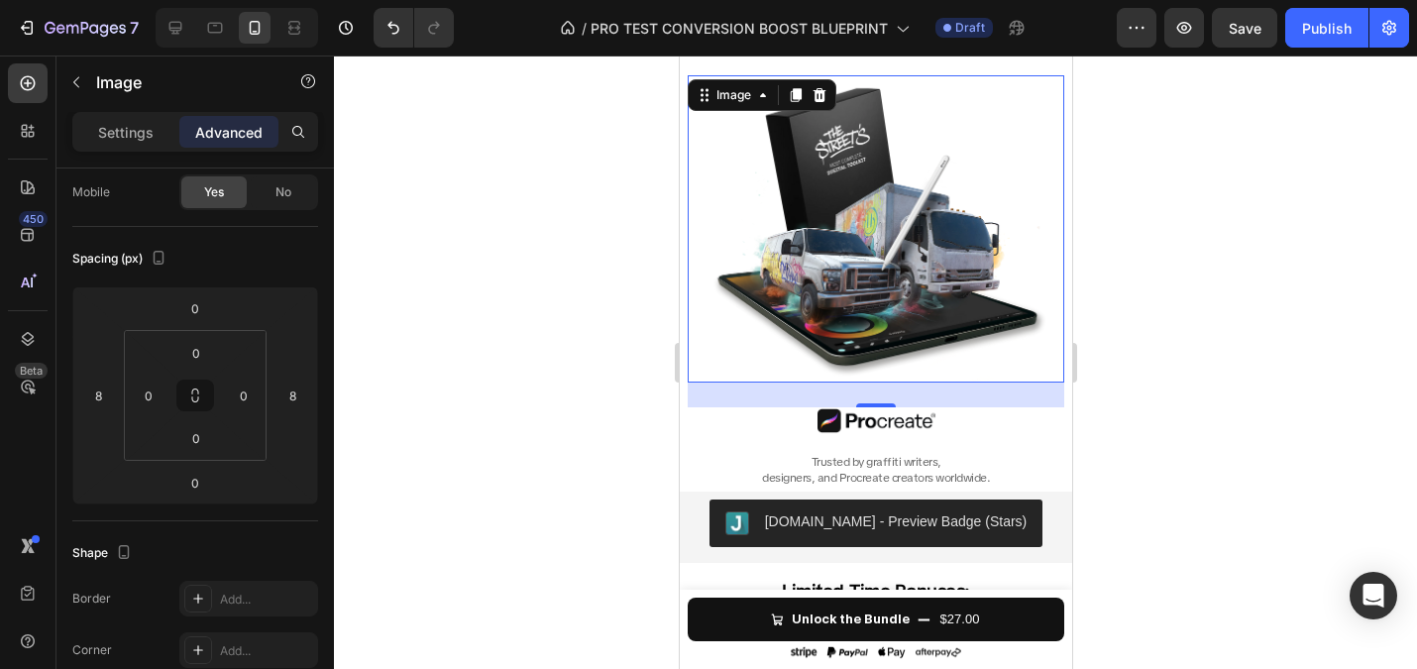
click at [478, 424] on div at bounding box center [875, 361] width 1083 height 613
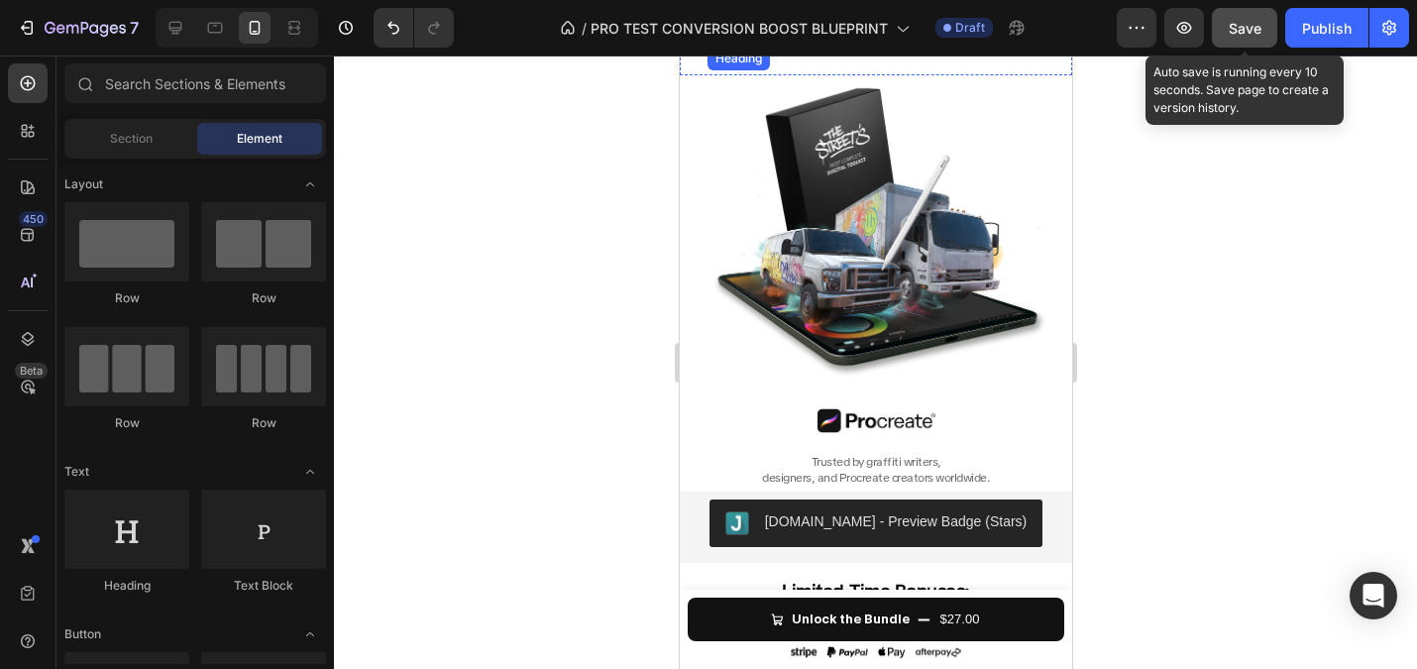
click at [1227, 41] on button "Save" at bounding box center [1244, 28] width 65 height 40
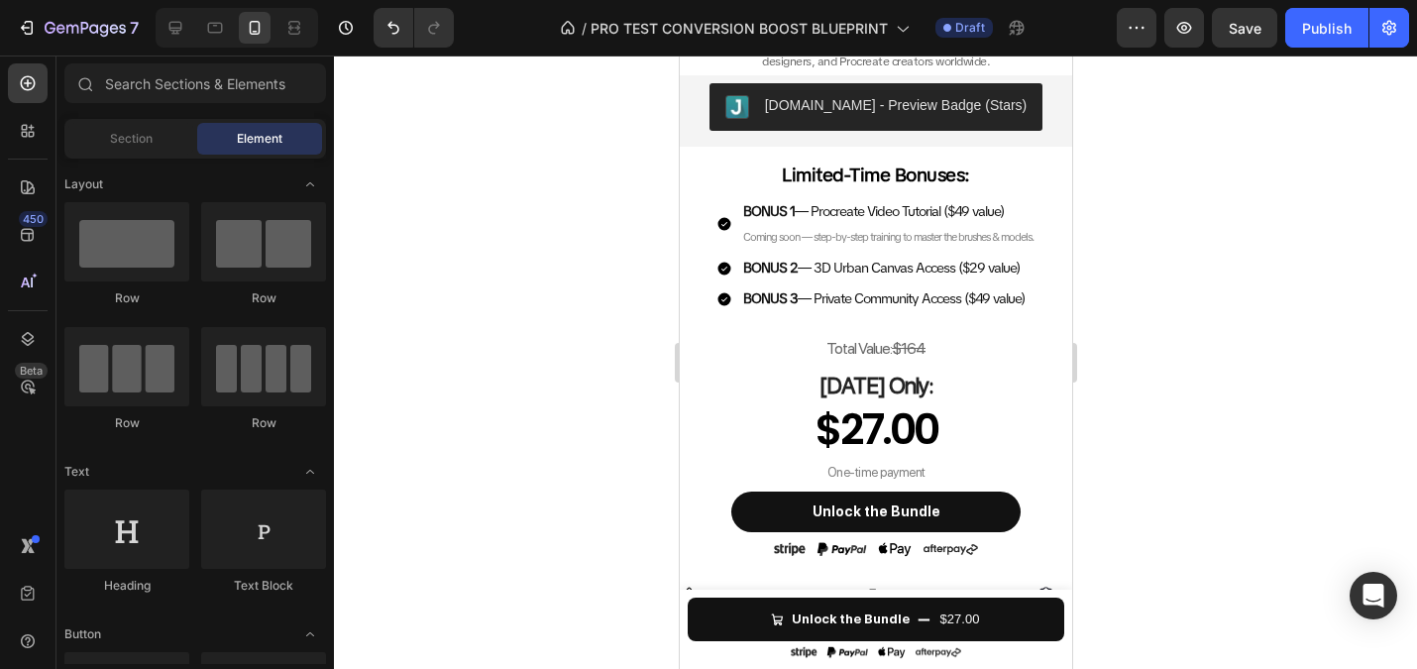
scroll to position [0, 0]
